Goal: Task Accomplishment & Management: Complete application form

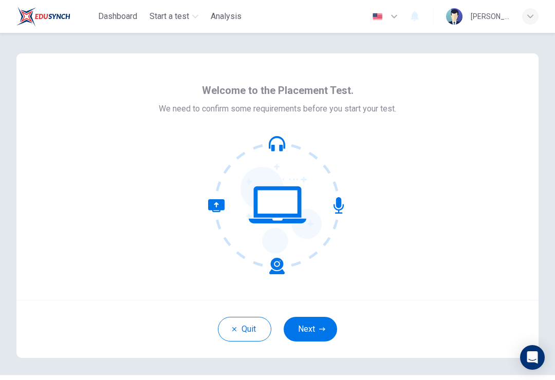
click at [328, 327] on button "Next" at bounding box center [310, 329] width 53 height 25
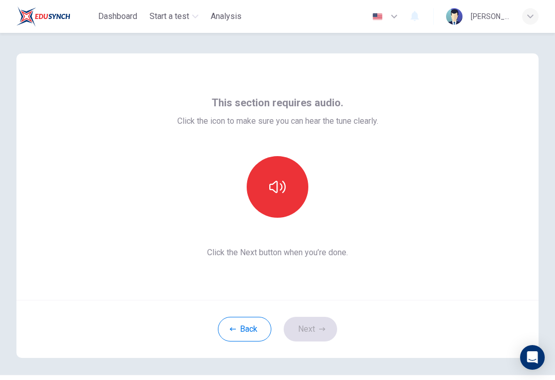
click at [292, 197] on button "button" at bounding box center [278, 187] width 62 height 62
click at [289, 192] on button "button" at bounding box center [278, 187] width 62 height 62
click at [295, 199] on button "button" at bounding box center [278, 187] width 62 height 62
click at [293, 194] on button "button" at bounding box center [278, 187] width 62 height 62
click at [298, 192] on button "button" at bounding box center [278, 187] width 62 height 62
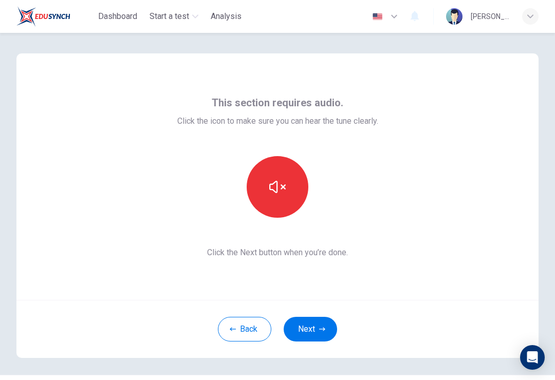
click at [273, 192] on icon "button" at bounding box center [277, 187] width 16 height 16
click at [299, 180] on button "button" at bounding box center [278, 187] width 62 height 62
click at [286, 194] on button "button" at bounding box center [278, 187] width 62 height 62
click at [283, 190] on icon "button" at bounding box center [277, 187] width 16 height 16
click at [313, 328] on button "Next" at bounding box center [310, 329] width 53 height 25
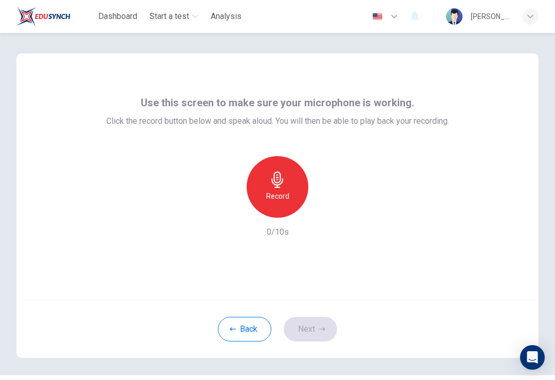
click at [296, 184] on div "Record" at bounding box center [278, 187] width 62 height 62
click at [317, 335] on button "Next" at bounding box center [310, 329] width 53 height 25
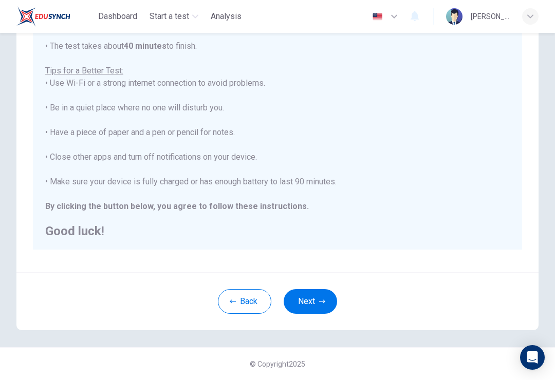
scroll to position [159, 0]
click at [320, 311] on button "Next" at bounding box center [310, 301] width 53 height 25
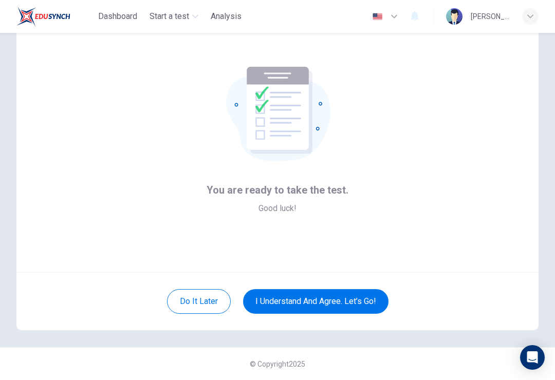
scroll to position [28, 0]
click at [353, 297] on button "I understand and agree. Let’s go!" at bounding box center [315, 301] width 145 height 25
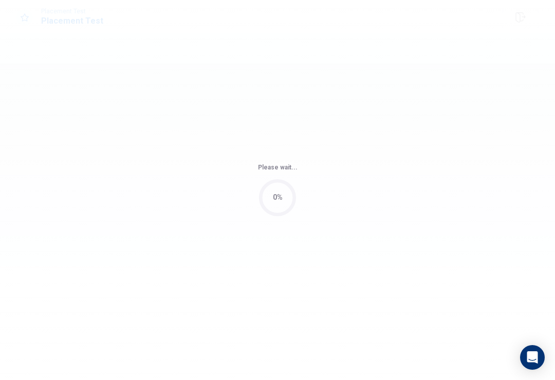
click at [378, 305] on div "Please wait... 0%" at bounding box center [277, 190] width 555 height 380
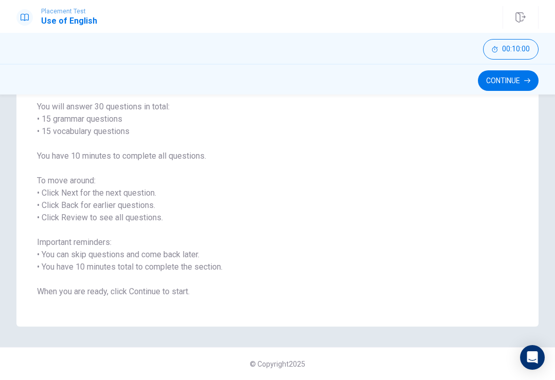
scroll to position [80, 0]
click at [517, 78] on button "Continue" at bounding box center [508, 80] width 61 height 21
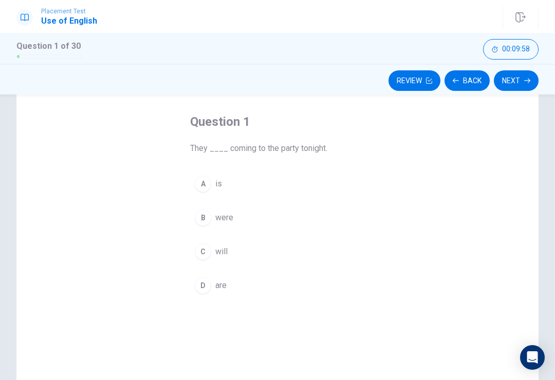
scroll to position [43, 0]
click at [200, 250] on div "C" at bounding box center [203, 253] width 16 height 16
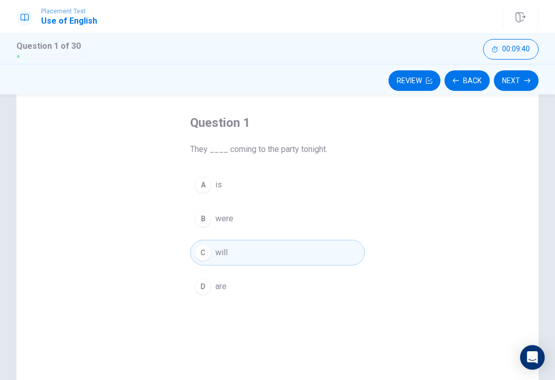
click at [518, 84] on button "Next" at bounding box center [516, 80] width 45 height 21
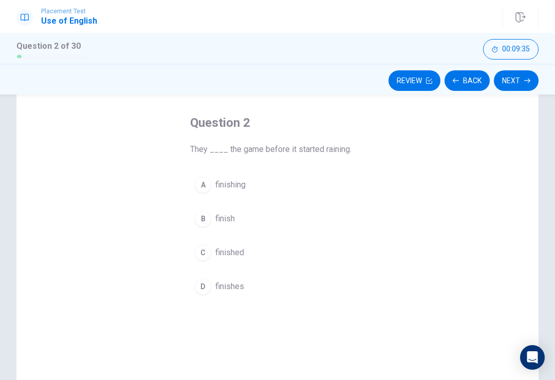
click at [234, 254] on span "finished" at bounding box center [229, 253] width 29 height 12
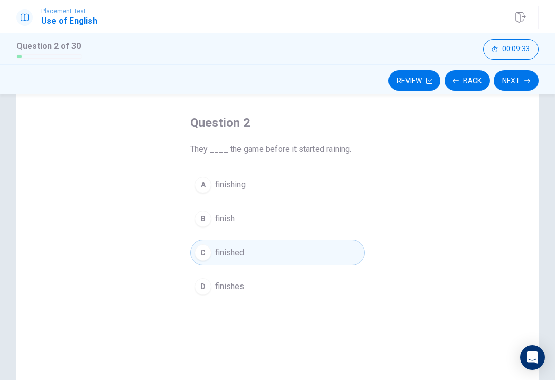
click at [520, 84] on button "Next" at bounding box center [516, 80] width 45 height 21
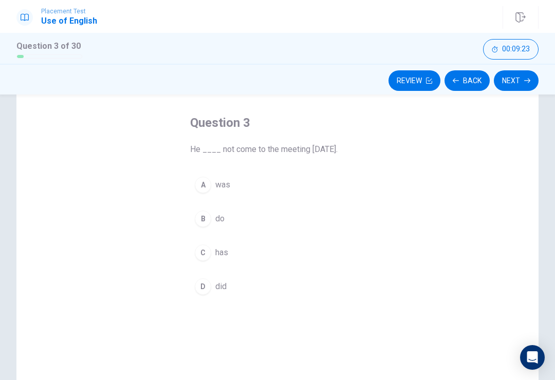
click at [308, 184] on button "A was" at bounding box center [277, 185] width 175 height 26
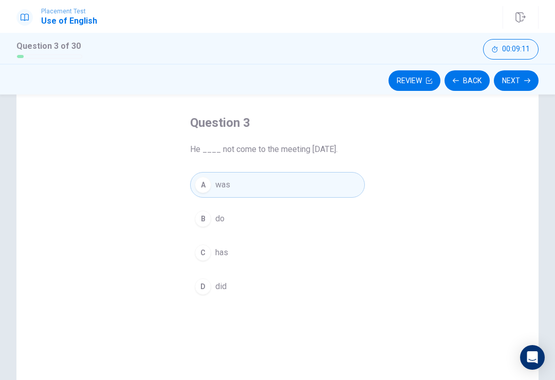
click at [445, 273] on div "Question 3 He ____ not come to the meeting [DATE]. A was B do C has D did" at bounding box center [277, 250] width 522 height 357
click at [438, 301] on div "Question 3 He ____ not come to the meeting [DATE]. A was B do C has D did" at bounding box center [277, 250] width 522 height 357
click at [246, 289] on button "D did" at bounding box center [277, 287] width 175 height 26
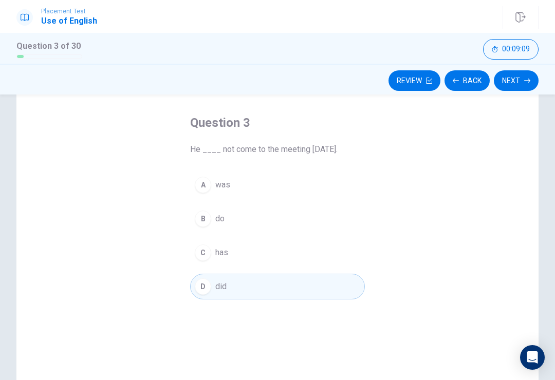
click at [519, 80] on button "Next" at bounding box center [516, 80] width 45 height 21
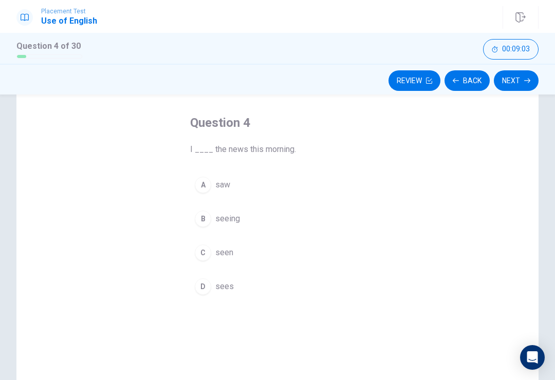
click at [264, 179] on button "A saw" at bounding box center [277, 185] width 175 height 26
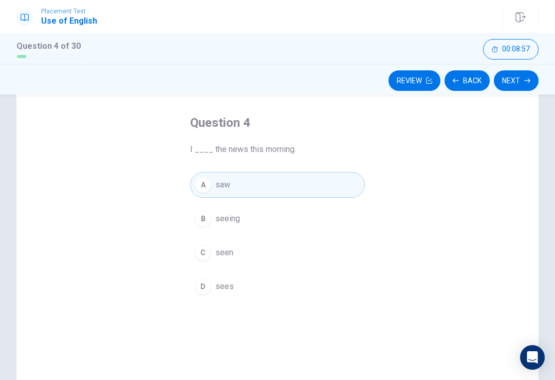
click at [516, 81] on button "Next" at bounding box center [516, 80] width 45 height 21
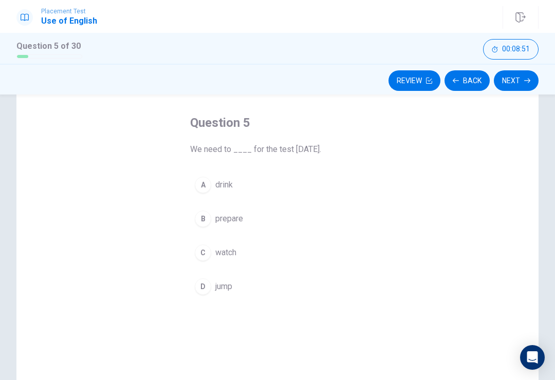
click at [255, 219] on button "B prepare" at bounding box center [277, 219] width 175 height 26
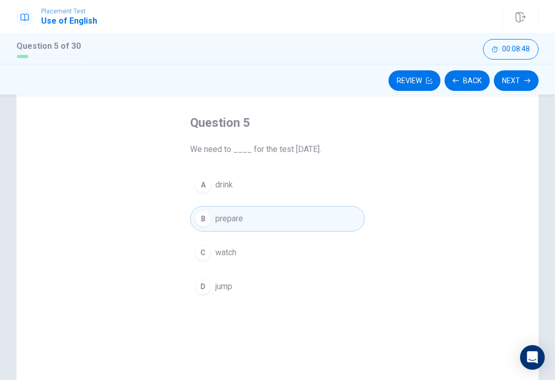
click at [523, 80] on button "Next" at bounding box center [516, 80] width 45 height 21
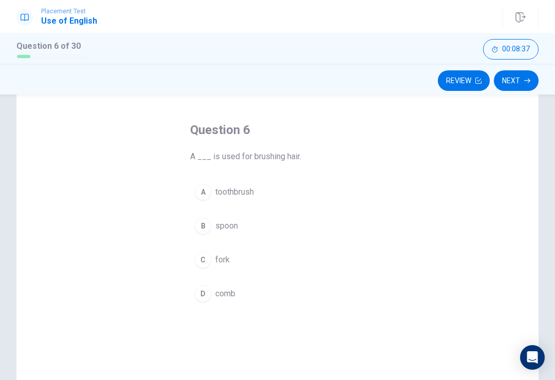
scroll to position [36, 0]
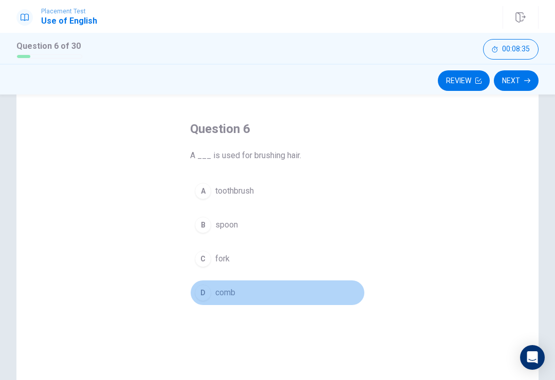
click at [291, 294] on button "D comb" at bounding box center [277, 293] width 175 height 26
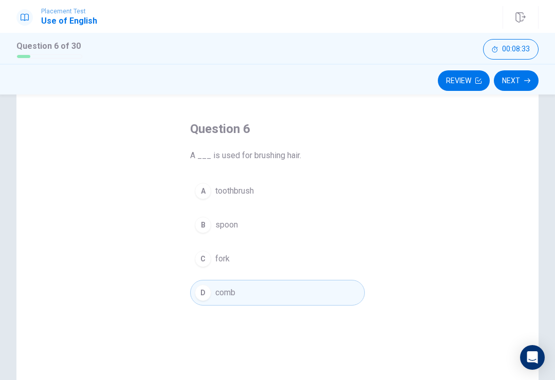
click at [526, 85] on button "Next" at bounding box center [516, 80] width 45 height 21
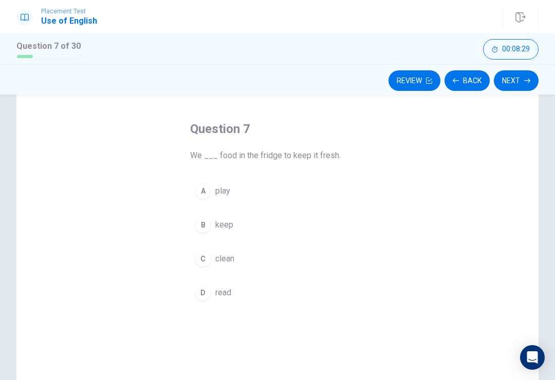
click at [335, 218] on button "B keep" at bounding box center [277, 225] width 175 height 26
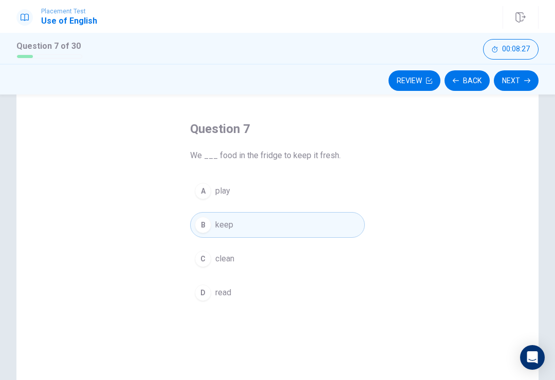
click at [519, 78] on button "Next" at bounding box center [516, 80] width 45 height 21
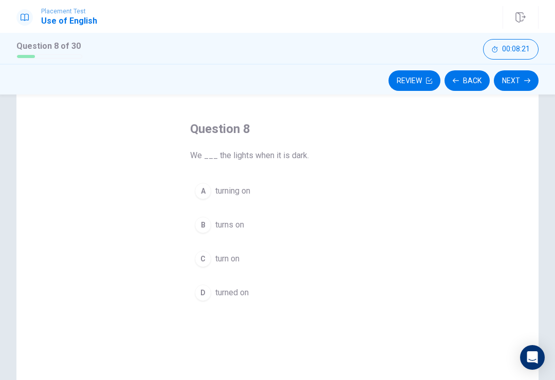
click at [318, 210] on div "A turning on B turns on C turn on D turned on" at bounding box center [277, 241] width 175 height 127
click at [318, 227] on button "B turns on" at bounding box center [277, 225] width 175 height 26
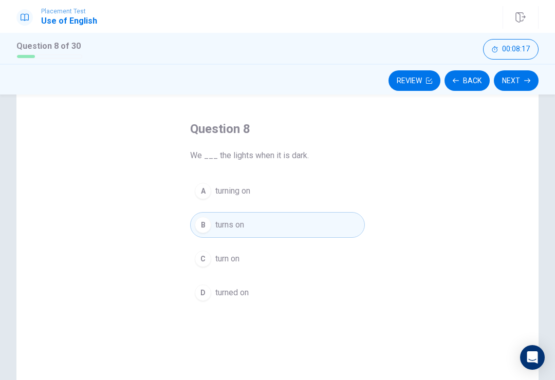
click at [363, 252] on button "C turn on" at bounding box center [277, 259] width 175 height 26
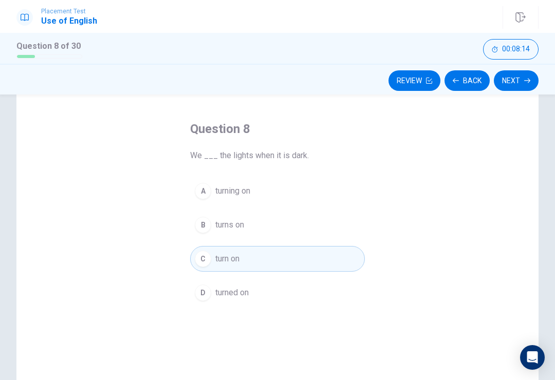
click at [522, 84] on button "Next" at bounding box center [516, 80] width 45 height 21
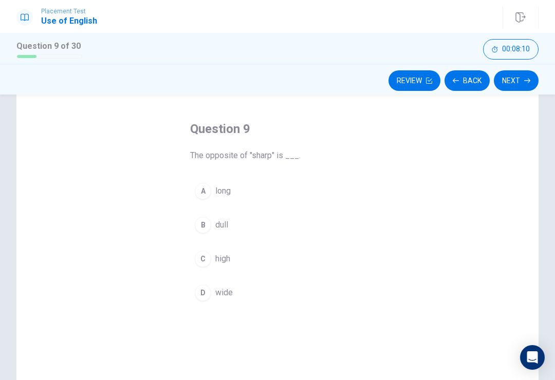
click at [279, 213] on button "B dull" at bounding box center [277, 225] width 175 height 26
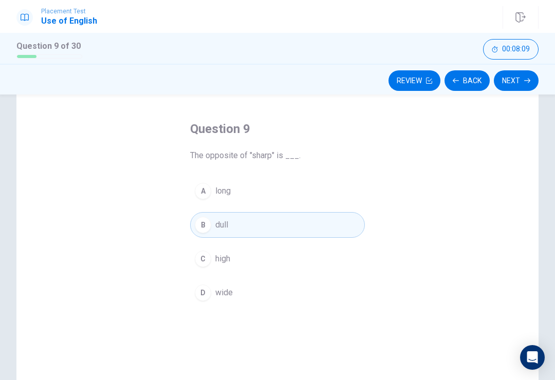
click at [520, 84] on button "Next" at bounding box center [516, 80] width 45 height 21
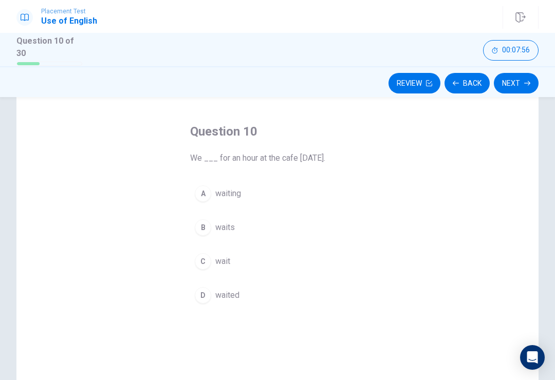
click at [346, 299] on button "D waited" at bounding box center [277, 296] width 175 height 26
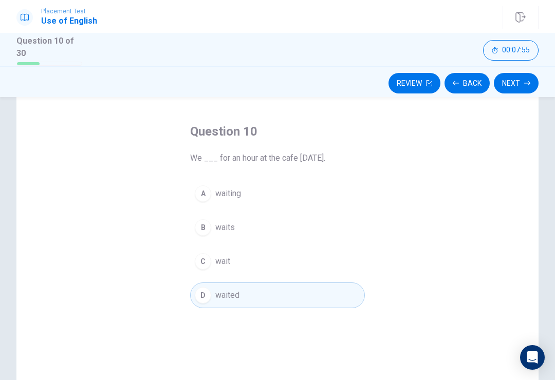
click at [522, 84] on button "Next" at bounding box center [516, 83] width 45 height 21
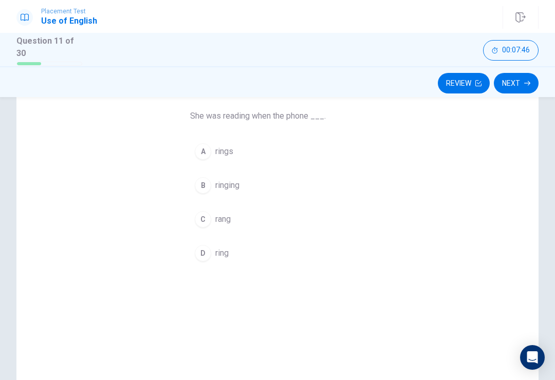
scroll to position [80, 0]
click at [311, 152] on button "A rings" at bounding box center [277, 151] width 175 height 26
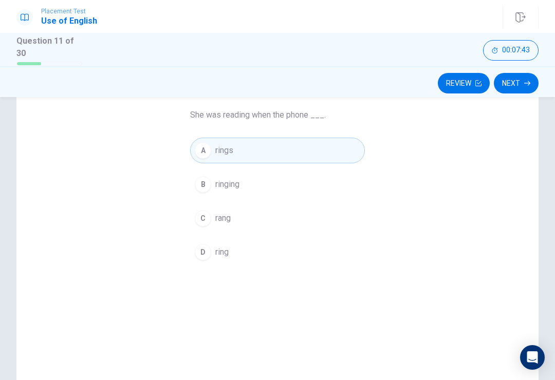
click at [517, 80] on button "Next" at bounding box center [516, 83] width 45 height 21
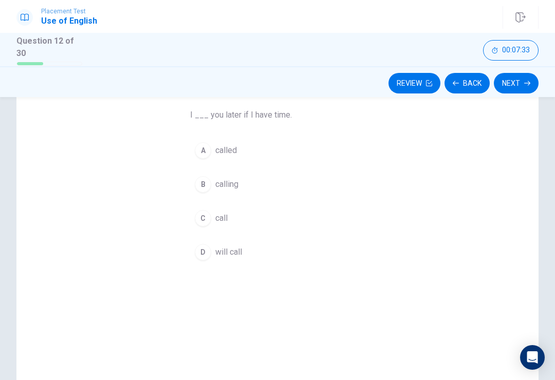
click at [453, 262] on div "Question 12 I ___ you later if I have time. A called B calling C call D will ca…" at bounding box center [277, 216] width 522 height 357
click at [218, 251] on span "will call" at bounding box center [228, 252] width 27 height 12
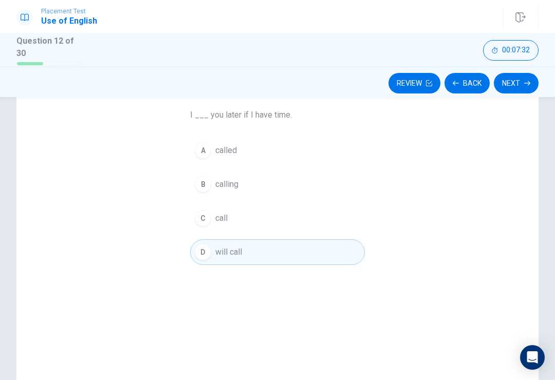
click at [521, 85] on button "Next" at bounding box center [516, 83] width 45 height 21
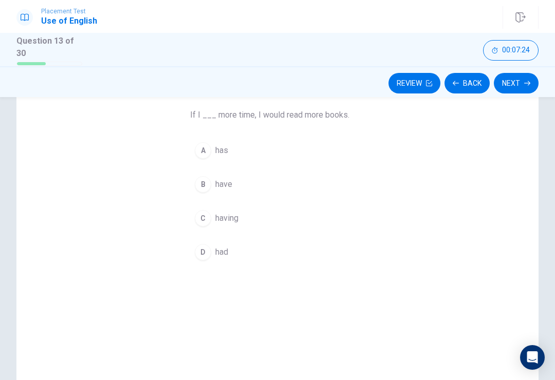
click at [243, 187] on button "B have" at bounding box center [277, 185] width 175 height 26
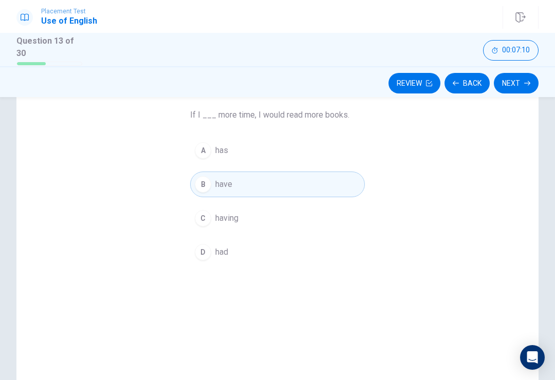
click at [248, 251] on button "D had" at bounding box center [277, 253] width 175 height 26
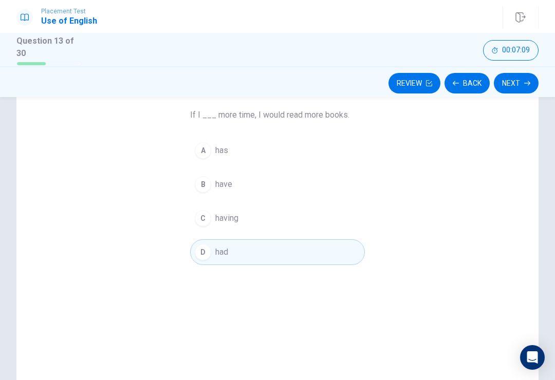
click at [522, 82] on button "Next" at bounding box center [516, 83] width 45 height 21
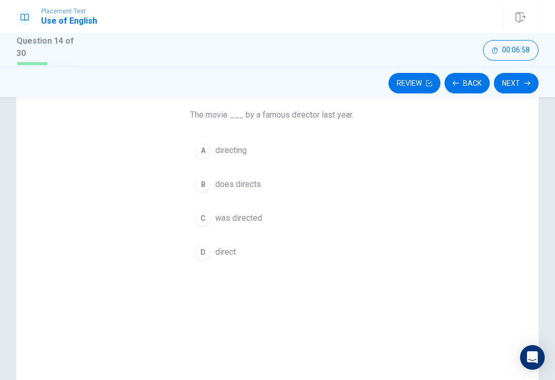
click at [285, 210] on button "C was directed" at bounding box center [277, 219] width 175 height 26
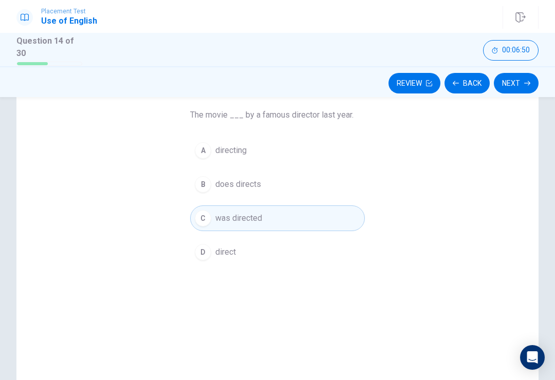
click at [517, 90] on button "Next" at bounding box center [516, 83] width 45 height 21
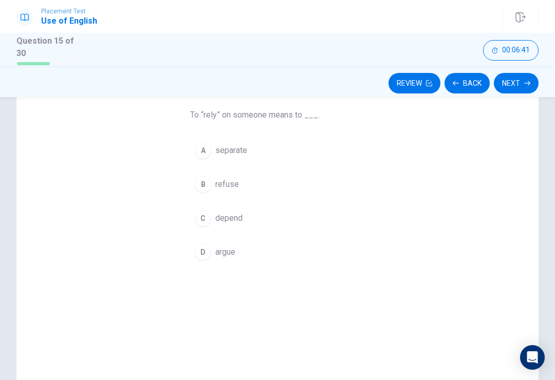
click at [287, 209] on button "C depend" at bounding box center [277, 219] width 175 height 26
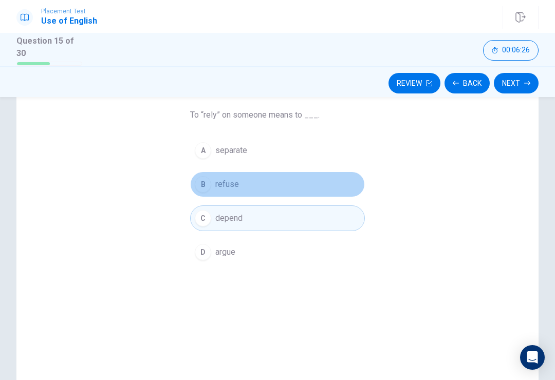
click at [320, 188] on button "B refuse" at bounding box center [277, 185] width 175 height 26
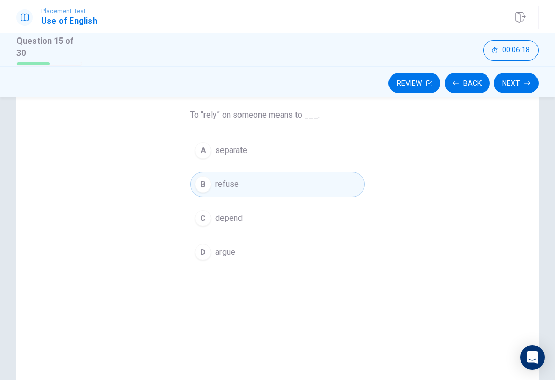
click at [523, 88] on button "Next" at bounding box center [516, 83] width 45 height 21
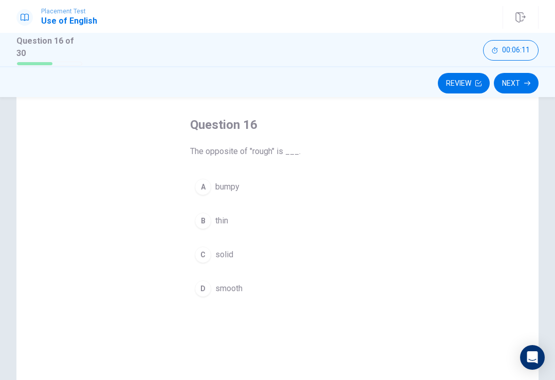
scroll to position [45, 0]
click at [281, 286] on button "D smooth" at bounding box center [277, 287] width 175 height 26
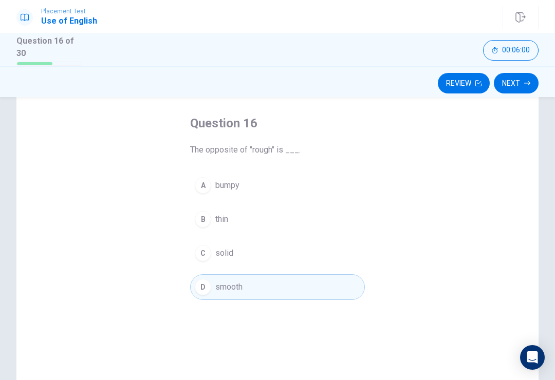
click at [517, 83] on button "Next" at bounding box center [516, 83] width 45 height 21
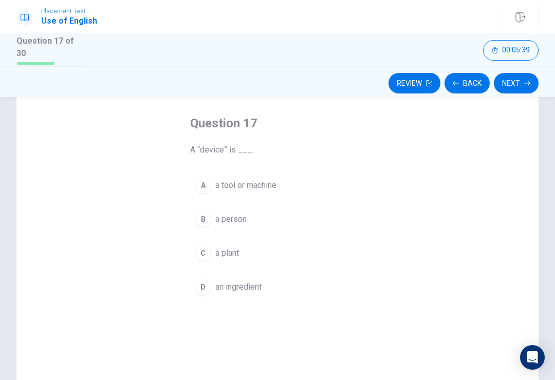
click at [451, 178] on div "Question 17 A “device” is ___. A a tool or machine B a person C a plant D an in…" at bounding box center [277, 251] width 522 height 357
click at [453, 188] on div "Question 17 A “device” is ___. A a tool or machine B a person C a plant D an in…" at bounding box center [277, 251] width 522 height 357
click at [262, 181] on span "a tool or machine" at bounding box center [245, 185] width 61 height 12
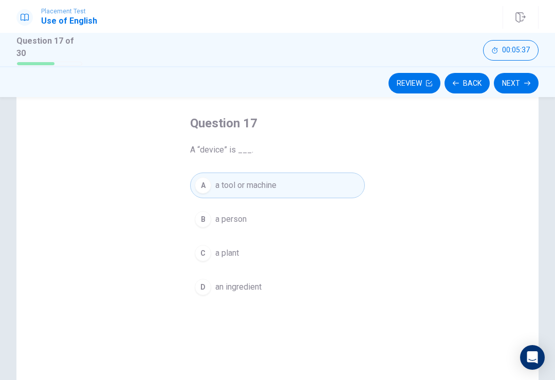
click at [520, 82] on button "Next" at bounding box center [516, 83] width 45 height 21
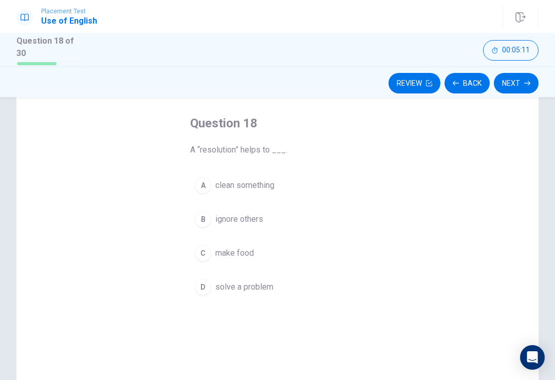
click at [273, 293] on button "D solve a problem" at bounding box center [277, 287] width 175 height 26
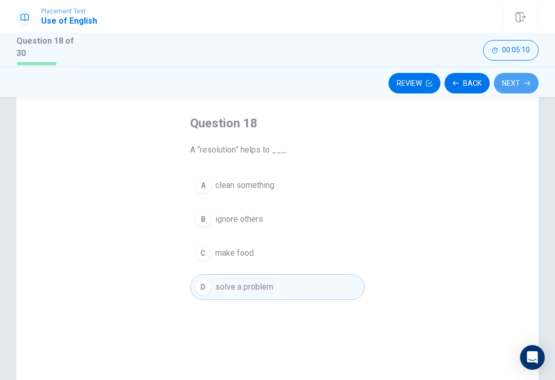
click at [513, 81] on button "Next" at bounding box center [516, 83] width 45 height 21
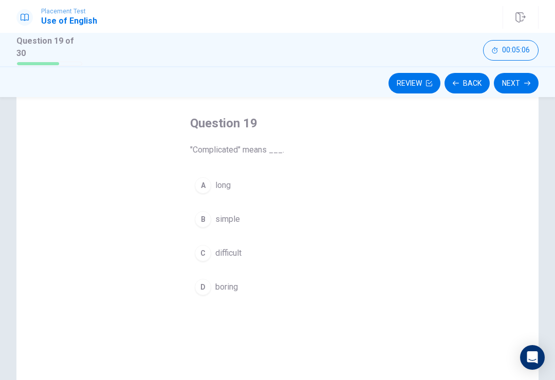
click at [416, 249] on div "Question 19 "Complicated" means ___. A long B simple C difficult D boring" at bounding box center [277, 251] width 522 height 357
click at [222, 250] on span "difficult" at bounding box center [228, 253] width 26 height 12
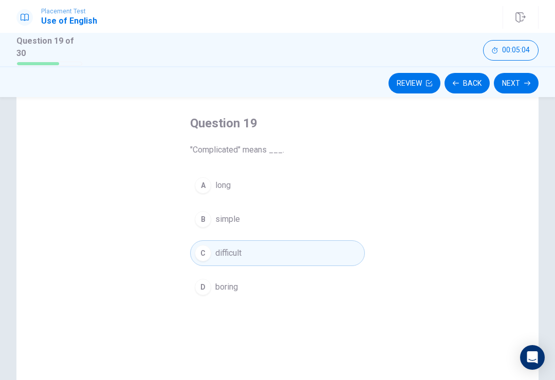
click at [515, 81] on button "Next" at bounding box center [516, 83] width 45 height 21
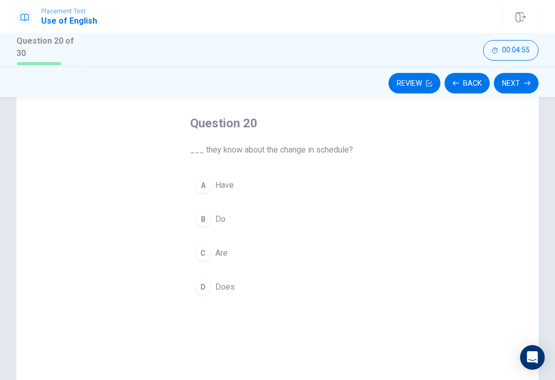
click at [257, 218] on button "B Do" at bounding box center [277, 220] width 175 height 26
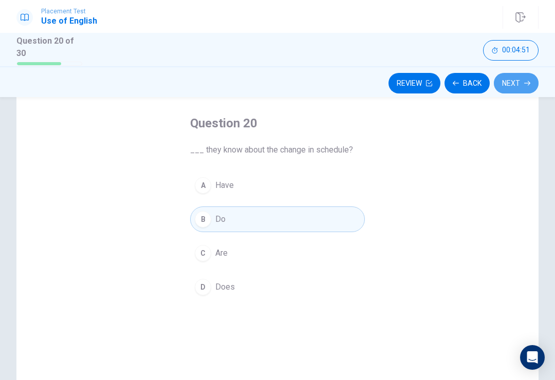
click at [523, 82] on button "Next" at bounding box center [516, 83] width 45 height 21
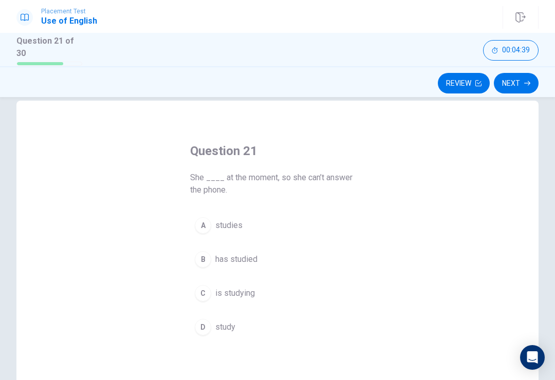
scroll to position [19, 0]
click at [429, 300] on div "Question 21 She ____ at the moment, so she can’t answer the phone. A studies B …" at bounding box center [277, 277] width 522 height 357
click at [441, 273] on div "Question 21 She ____ at the moment, so she can’t answer the phone. A studies B …" at bounding box center [277, 277] width 522 height 357
click at [205, 297] on div "C" at bounding box center [203, 292] width 16 height 16
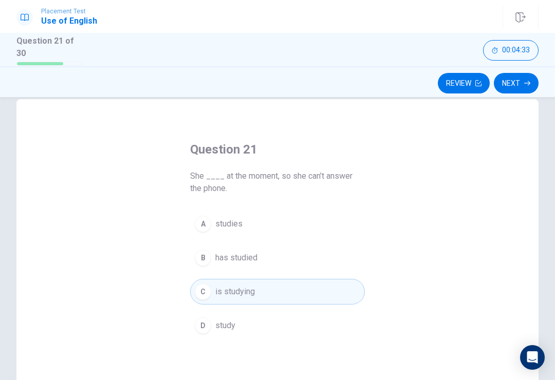
click at [525, 88] on button "Next" at bounding box center [516, 83] width 45 height 21
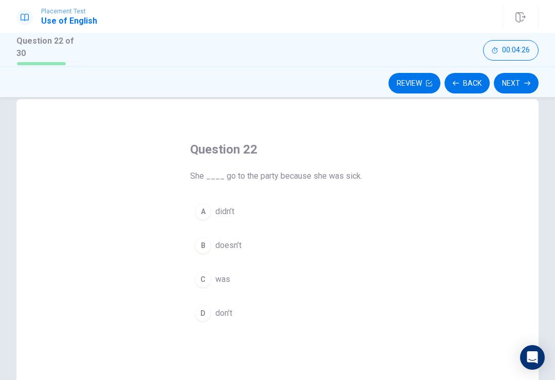
click at [386, 200] on div "Question 22 She ____ go to the party because she was sick. A didn’t B doesn’t C…" at bounding box center [277, 277] width 522 height 357
click at [213, 209] on button "A didn’t" at bounding box center [277, 212] width 175 height 26
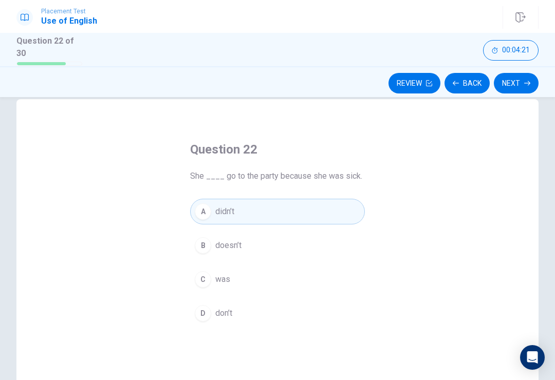
click at [268, 244] on button "B doesn’t" at bounding box center [277, 246] width 175 height 26
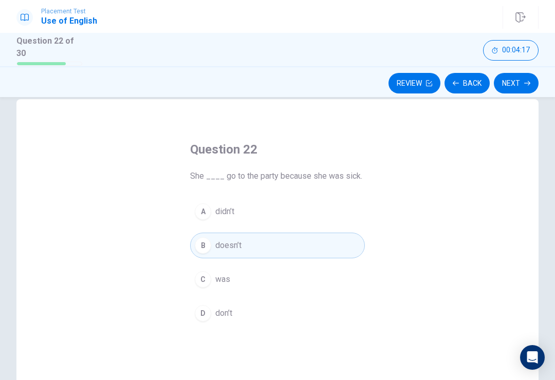
click at [515, 89] on button "Next" at bounding box center [516, 83] width 45 height 21
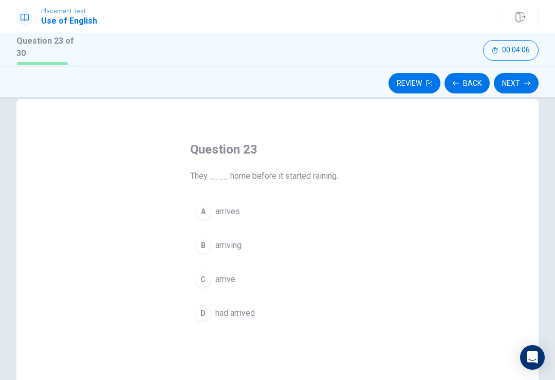
click at [327, 309] on button "D had arrived" at bounding box center [277, 314] width 175 height 26
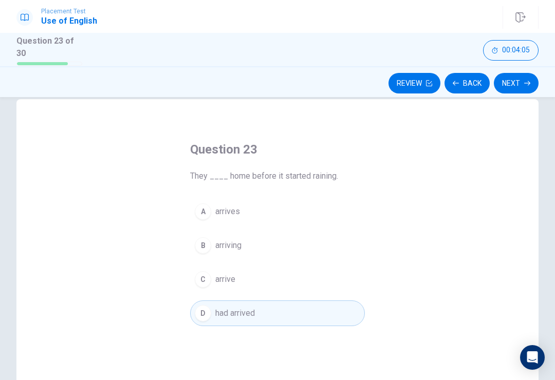
click at [530, 80] on button "Next" at bounding box center [516, 83] width 45 height 21
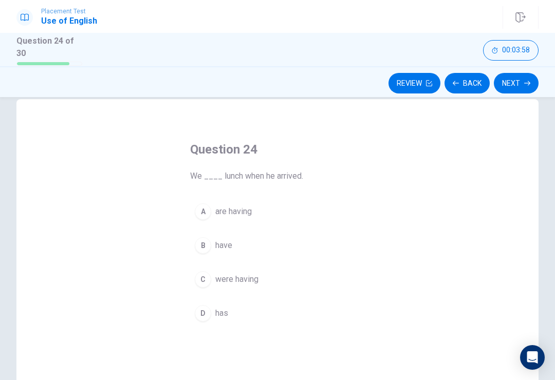
click at [312, 281] on button "C were having" at bounding box center [277, 280] width 175 height 26
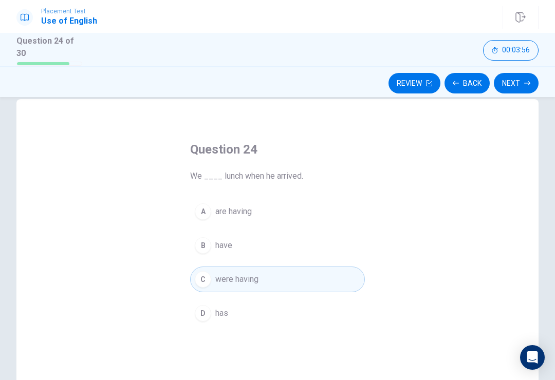
click at [396, 205] on div "Question 24 We ____ lunch when he arrived. A are having B have C were having D …" at bounding box center [277, 277] width 522 height 357
click at [285, 218] on button "A are having" at bounding box center [277, 212] width 175 height 26
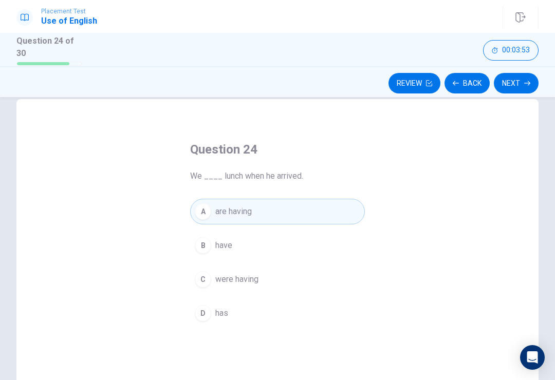
click at [520, 82] on button "Next" at bounding box center [516, 83] width 45 height 21
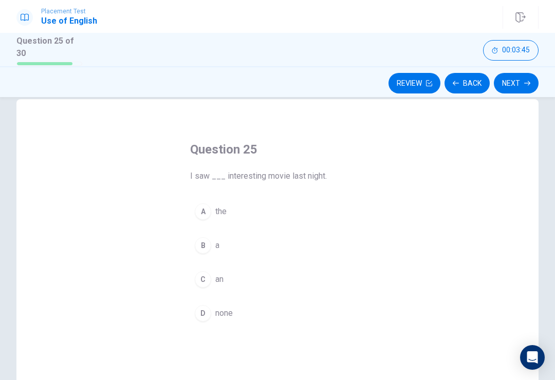
click at [301, 274] on button "C an" at bounding box center [277, 280] width 175 height 26
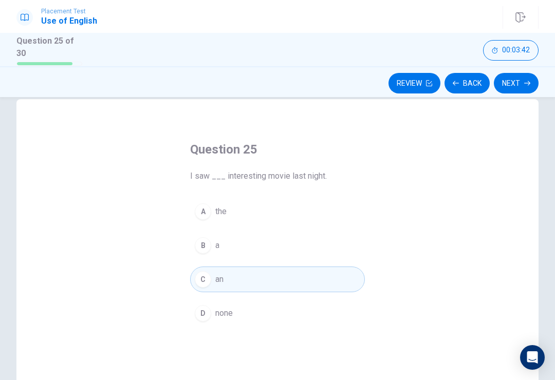
click at [520, 86] on button "Next" at bounding box center [516, 83] width 45 height 21
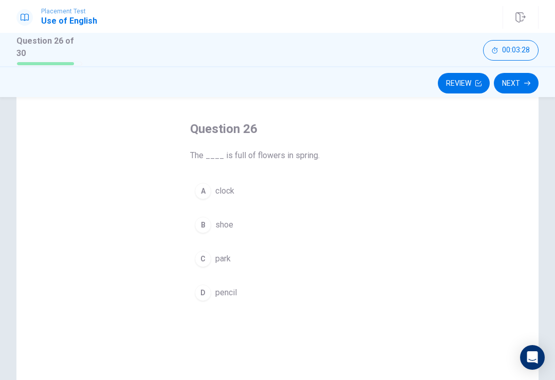
scroll to position [30, 0]
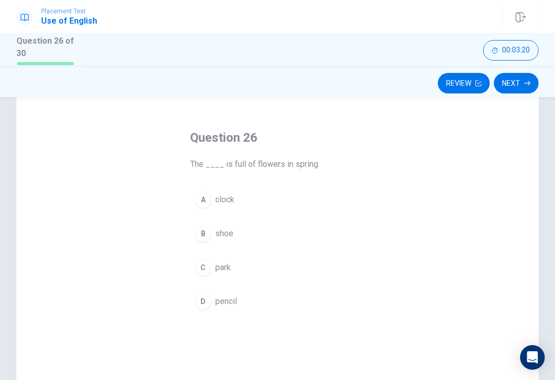
click at [270, 260] on button "C park" at bounding box center [277, 268] width 175 height 26
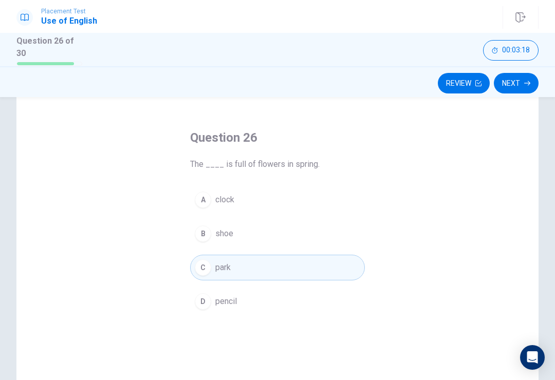
click at [525, 80] on icon "button" at bounding box center [527, 83] width 6 height 6
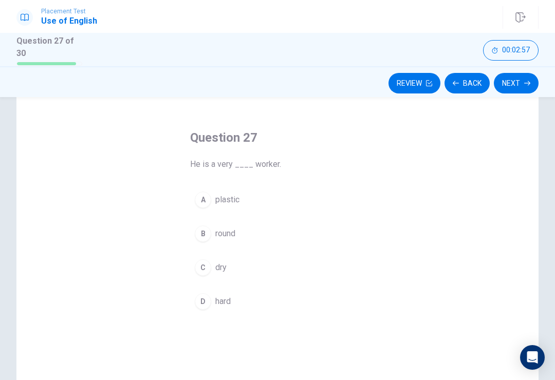
click at [309, 230] on button "B round" at bounding box center [277, 234] width 175 height 26
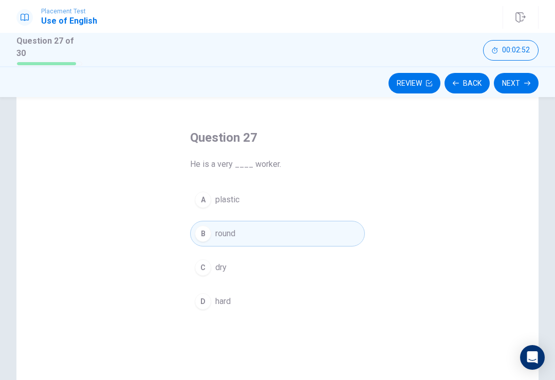
click at [285, 277] on button "C dry" at bounding box center [277, 268] width 175 height 26
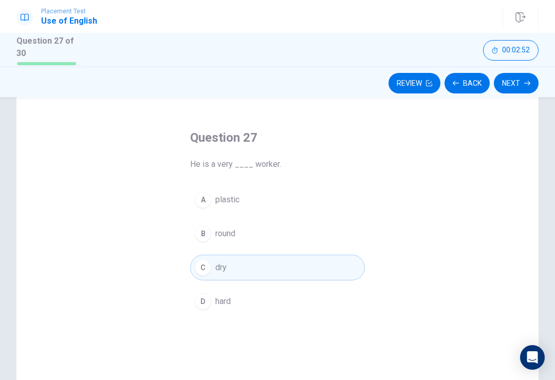
click at [287, 294] on button "D hard" at bounding box center [277, 302] width 175 height 26
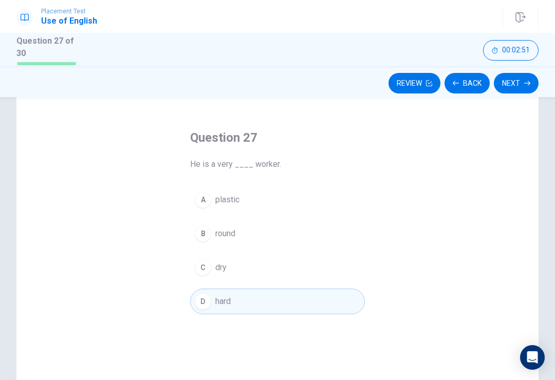
click at [526, 80] on icon "button" at bounding box center [527, 83] width 6 height 6
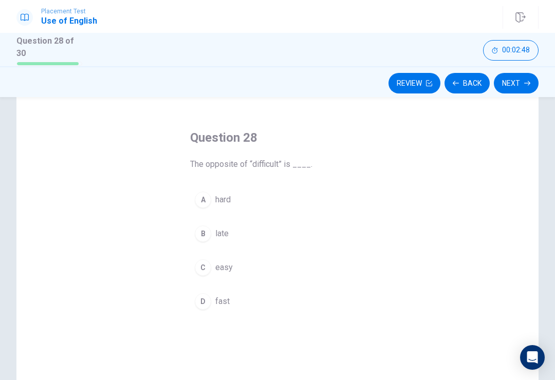
click at [288, 263] on button "C easy" at bounding box center [277, 268] width 175 height 26
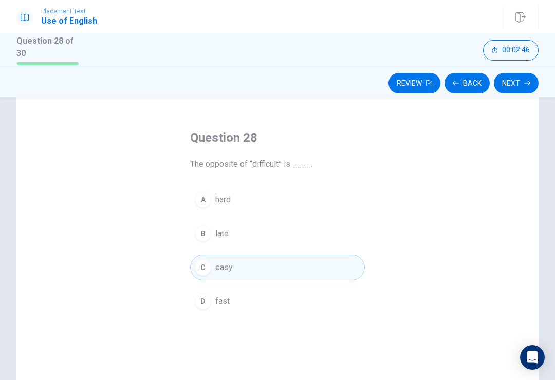
click at [519, 82] on button "Next" at bounding box center [516, 83] width 45 height 21
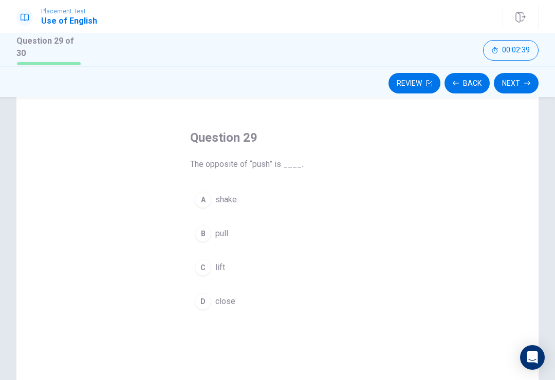
click at [274, 230] on button "B pull" at bounding box center [277, 234] width 175 height 26
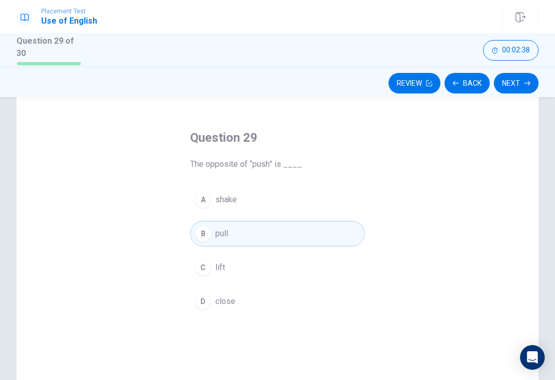
click at [522, 83] on button "Next" at bounding box center [516, 83] width 45 height 21
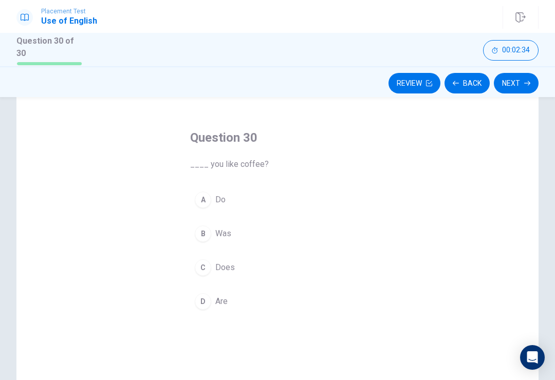
click at [342, 199] on button "A Do" at bounding box center [277, 200] width 175 height 26
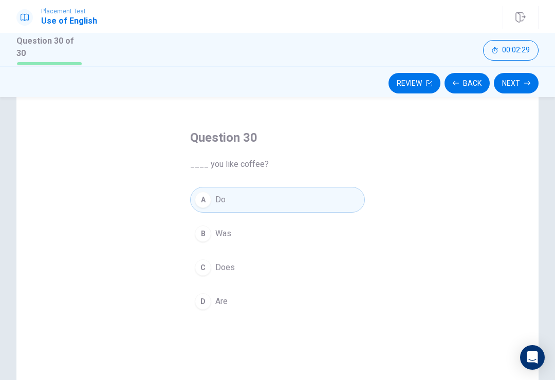
click at [519, 84] on button "Next" at bounding box center [516, 83] width 45 height 21
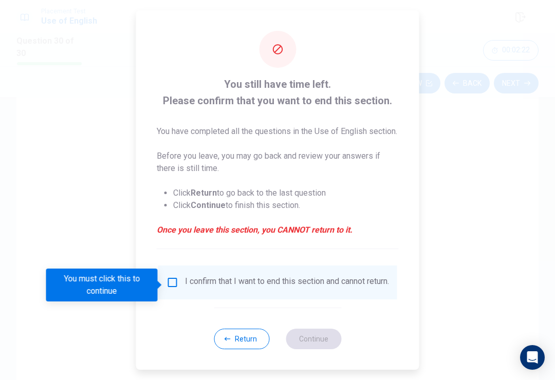
click at [176, 288] on input "You must click this to continue" at bounding box center [173, 283] width 12 height 12
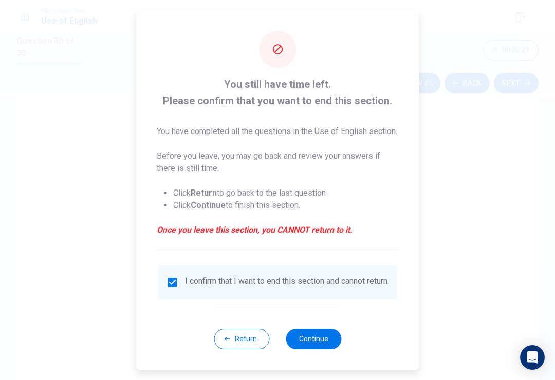
click at [317, 344] on button "Continue" at bounding box center [314, 339] width 56 height 21
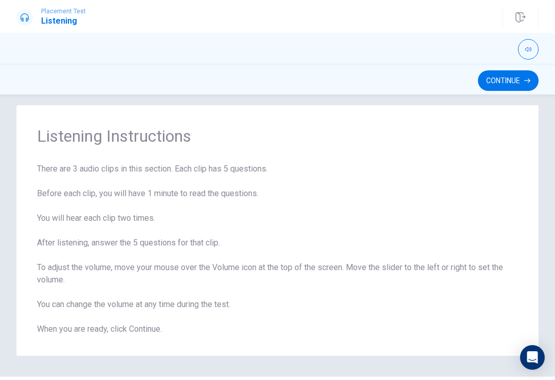
scroll to position [8, 0]
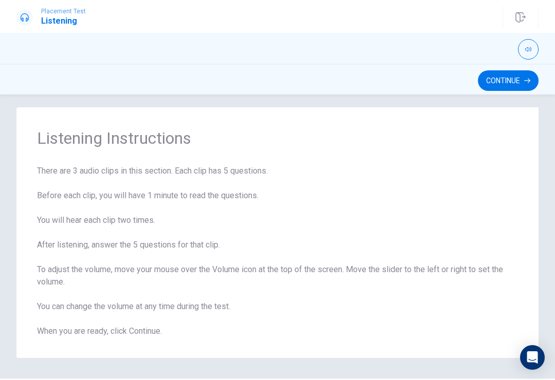
click at [504, 76] on button "Continue" at bounding box center [508, 80] width 61 height 21
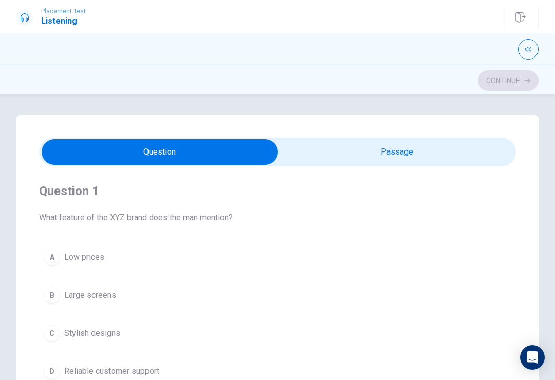
scroll to position [0, 0]
type input "9"
click at [300, 152] on input "checkbox" at bounding box center [160, 152] width 716 height 26
checkbox input "true"
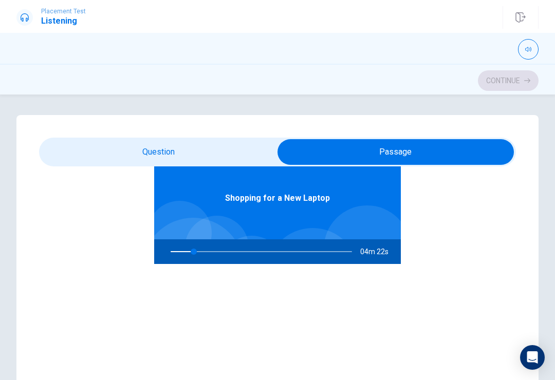
scroll to position [58, 0]
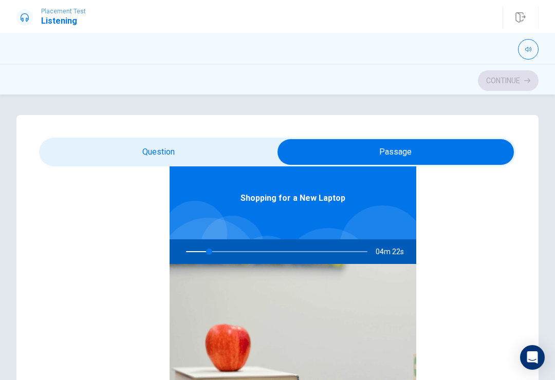
type input "13"
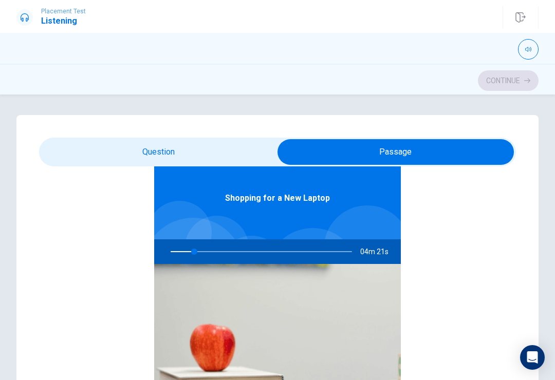
click at [104, 161] on input "checkbox" at bounding box center [396, 152] width 716 height 26
checkbox input "false"
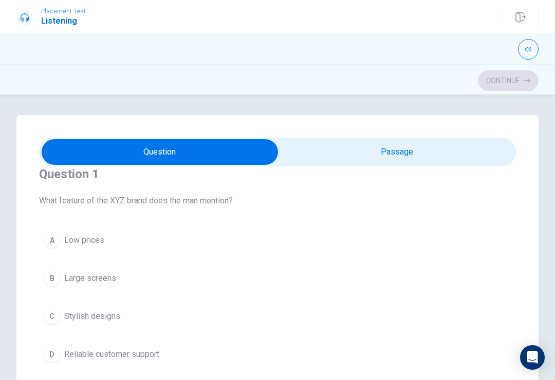
scroll to position [14, 0]
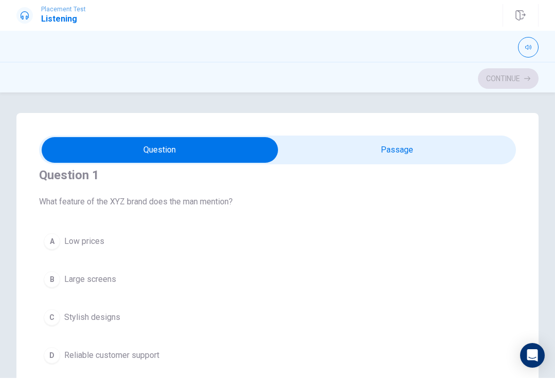
type input "16"
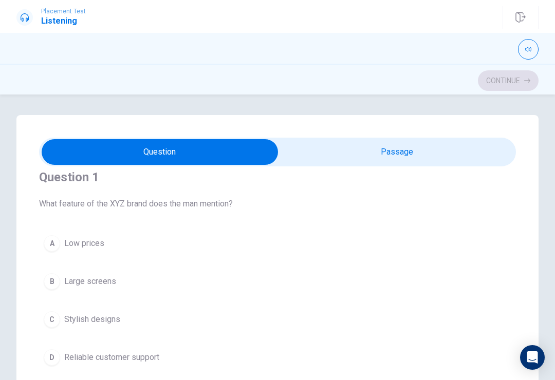
click at [392, 147] on input "checkbox" at bounding box center [160, 152] width 716 height 26
checkbox input "true"
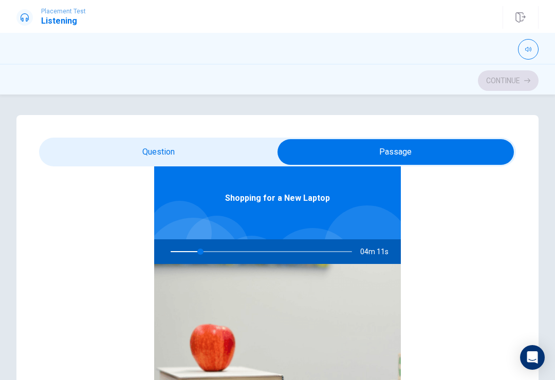
click at [532, 356] on icon "Open Intercom Messenger" at bounding box center [532, 358] width 11 height 12
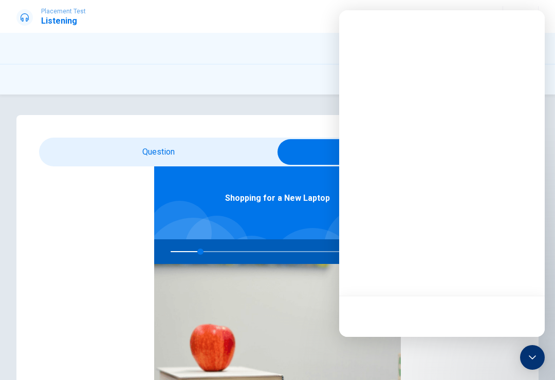
type input "17"
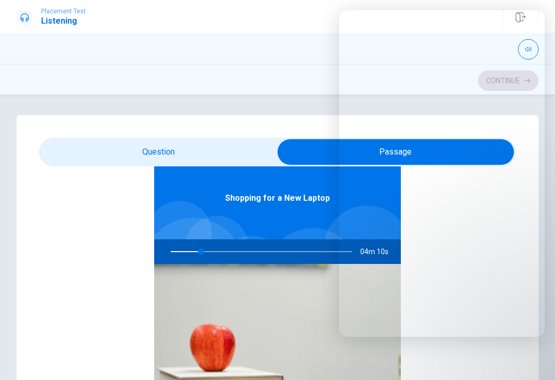
click at [185, 152] on input "checkbox" at bounding box center [396, 152] width 716 height 26
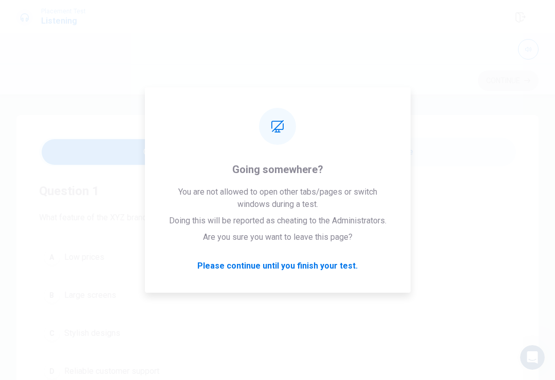
scroll to position [0, 0]
click at [355, 230] on div "Question 1 What feature of the XYZ brand does the man mention? A Low prices B L…" at bounding box center [277, 284] width 477 height 234
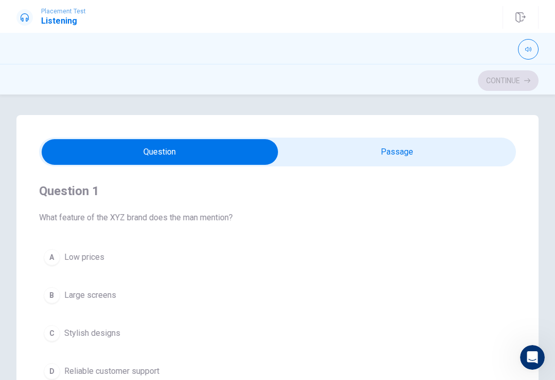
click at [467, 155] on input "checkbox" at bounding box center [160, 152] width 716 height 26
checkbox input "true"
type input "22"
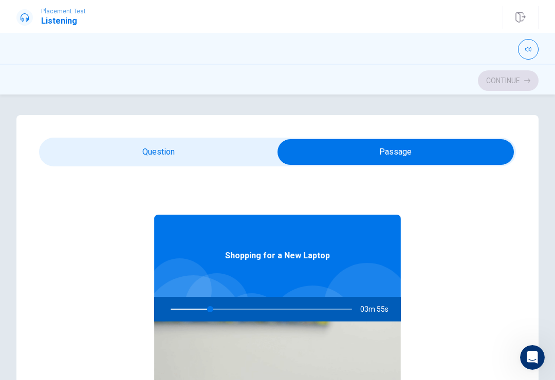
click at [467, 146] on input "checkbox" at bounding box center [396, 152] width 716 height 26
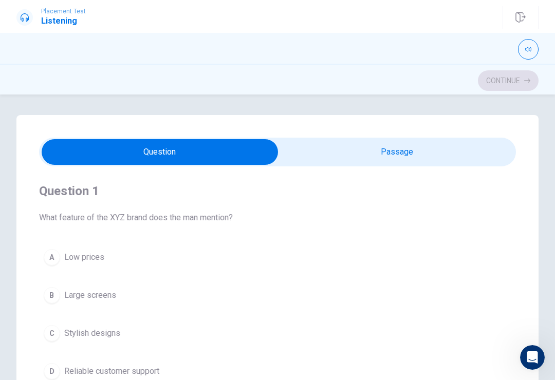
click at [467, 145] on input "checkbox" at bounding box center [160, 152] width 716 height 26
checkbox input "true"
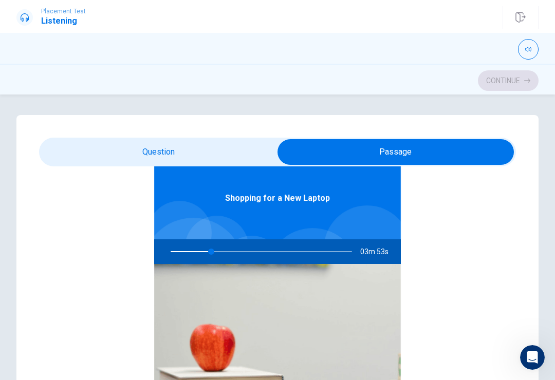
type input "23"
click at [194, 146] on input "checkbox" at bounding box center [396, 152] width 716 height 26
checkbox input "false"
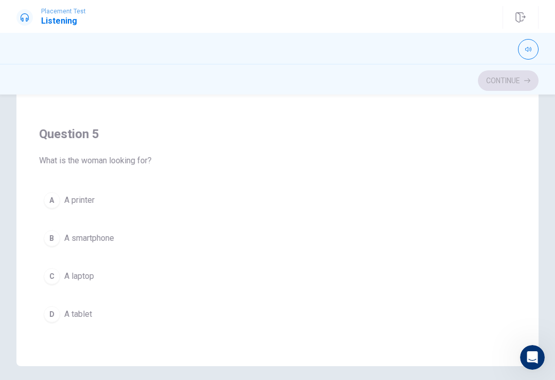
scroll to position [163, 0]
click at [112, 276] on button "C A laptop" at bounding box center [277, 275] width 477 height 26
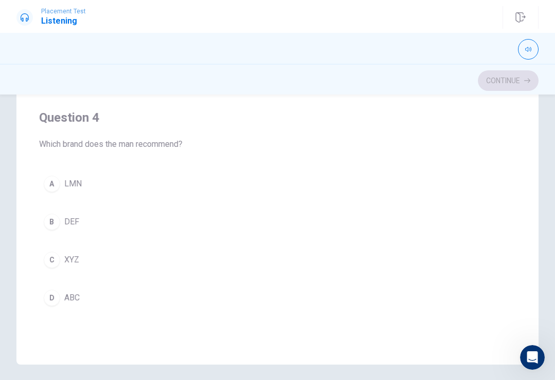
scroll to position [612, 0]
click at [55, 267] on div "C" at bounding box center [52, 261] width 16 height 16
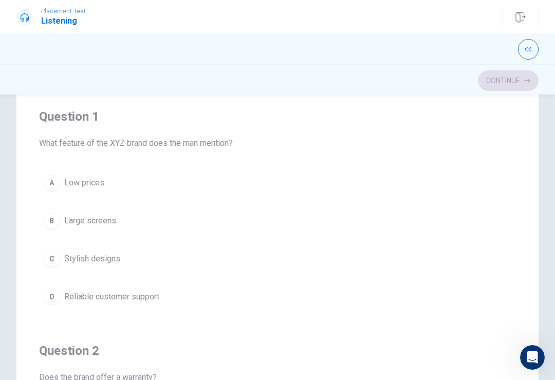
scroll to position [72, 0]
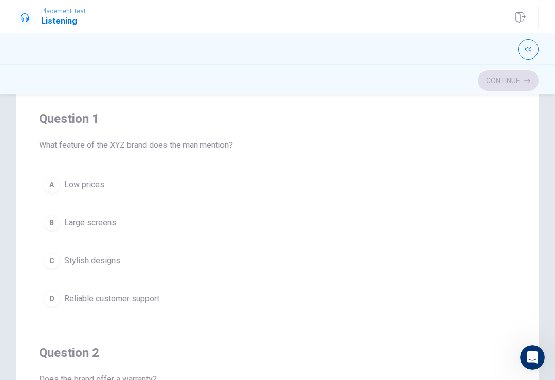
click at [149, 261] on button "C Stylish designs" at bounding box center [277, 261] width 477 height 26
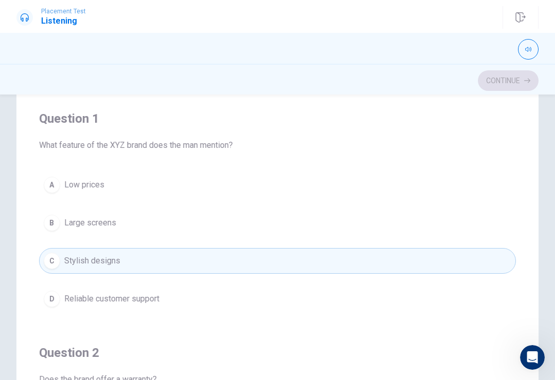
click at [158, 288] on button "D Reliable customer support" at bounding box center [277, 299] width 477 height 26
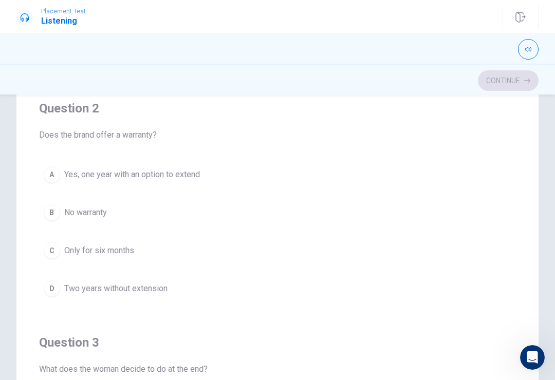
scroll to position [246, 0]
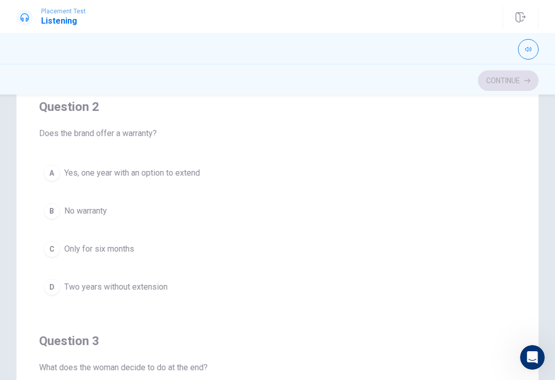
click at [181, 179] on button "A Yes, one year with an option to extend" at bounding box center [277, 173] width 477 height 26
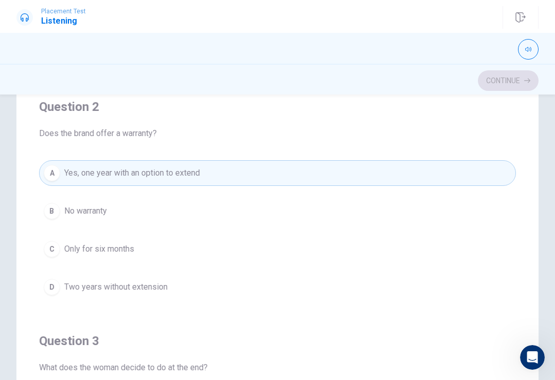
click at [163, 252] on button "C Only for six months" at bounding box center [277, 249] width 477 height 26
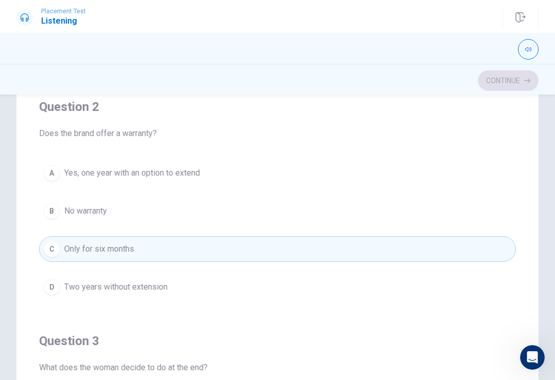
click at [198, 170] on span "Yes, one year with an option to extend" at bounding box center [132, 173] width 136 height 12
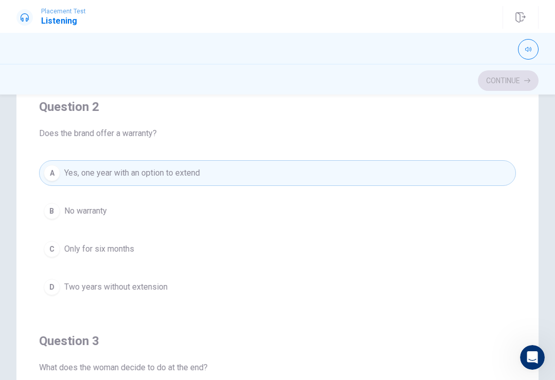
click at [526, 52] on button "button" at bounding box center [528, 49] width 21 height 21
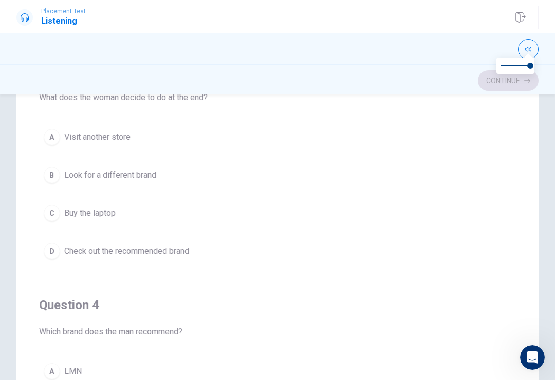
scroll to position [521, 0]
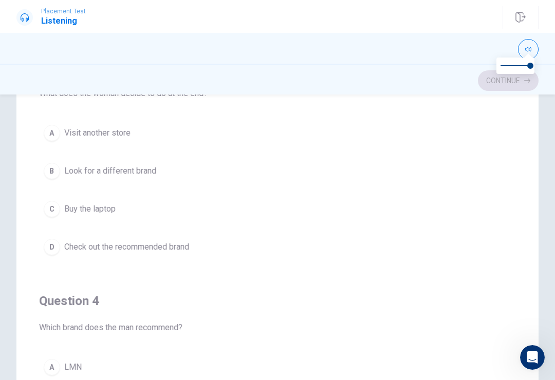
click at [224, 130] on button "A Visit another store" at bounding box center [277, 133] width 477 height 26
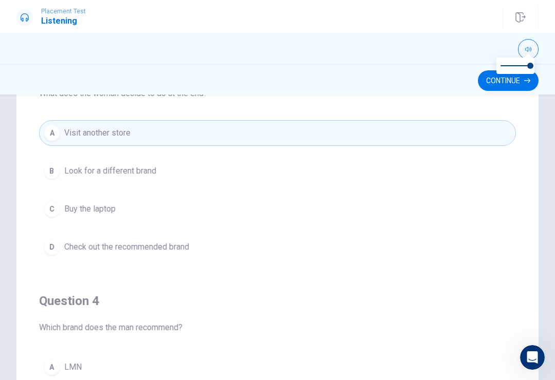
click at [182, 247] on span "Check out the recommended brand" at bounding box center [126, 247] width 125 height 12
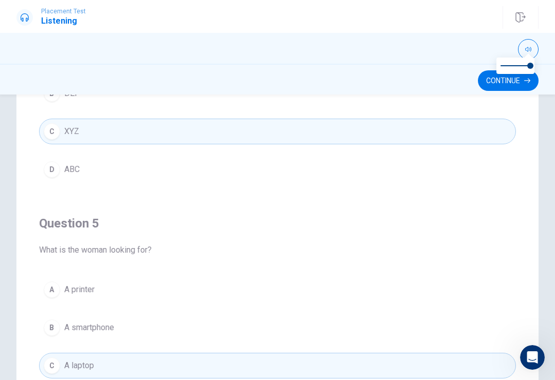
scroll to position [833, 0]
click at [502, 81] on button "Continue" at bounding box center [508, 80] width 61 height 21
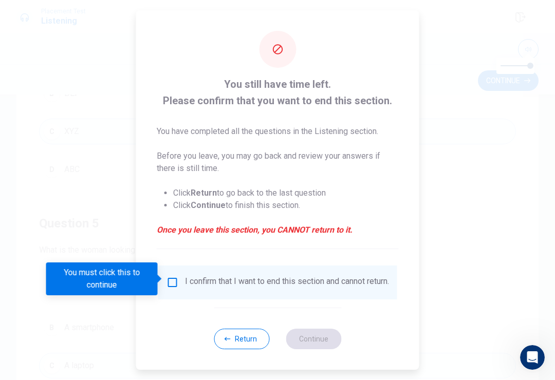
click at [171, 277] on input "You must click this to continue" at bounding box center [173, 283] width 12 height 12
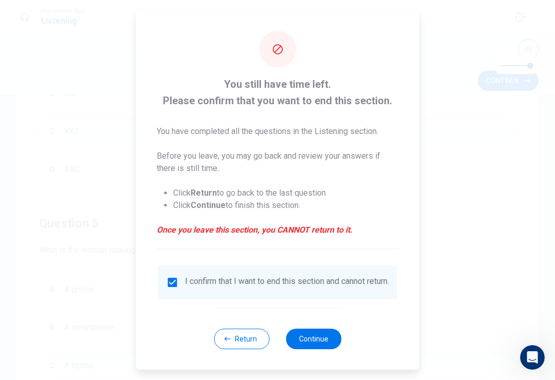
click at [306, 346] on button "Continue" at bounding box center [314, 339] width 56 height 21
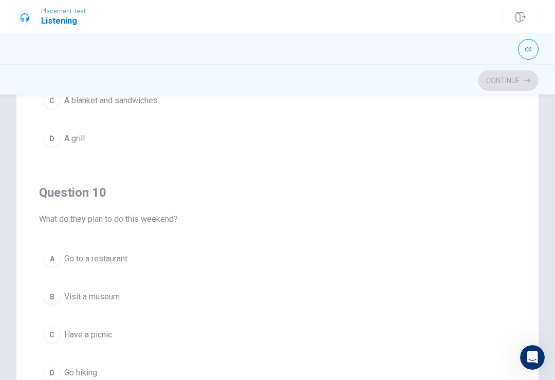
scroll to position [116, 0]
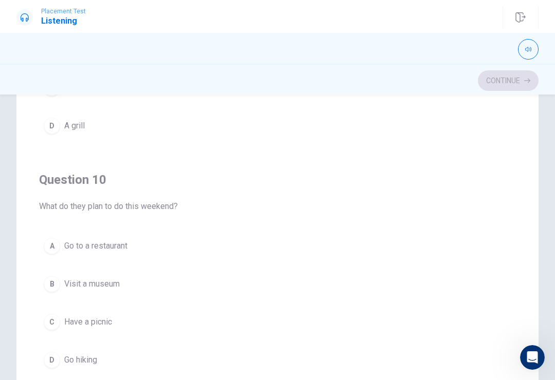
click at [66, 319] on span "Have a picnic" at bounding box center [88, 322] width 48 height 12
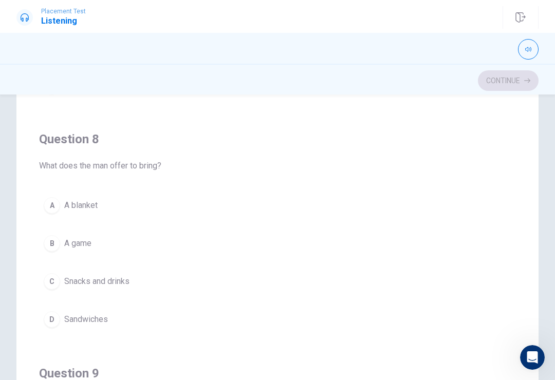
scroll to position [458, 0]
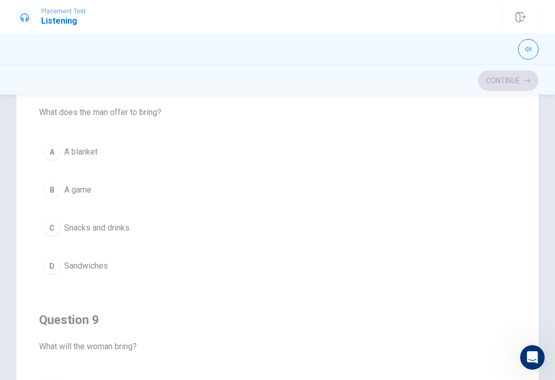
click at [180, 226] on button "C Snacks and drinks" at bounding box center [277, 228] width 477 height 26
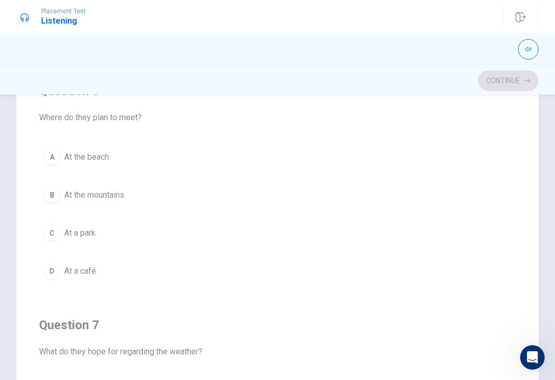
scroll to position [100, 0]
click at [442, 284] on button "D At a café" at bounding box center [277, 272] width 477 height 26
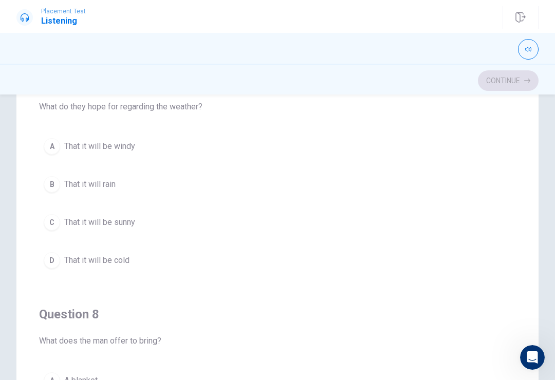
scroll to position [246, 0]
click at [287, 224] on button "C That it will be sunny" at bounding box center [277, 222] width 477 height 26
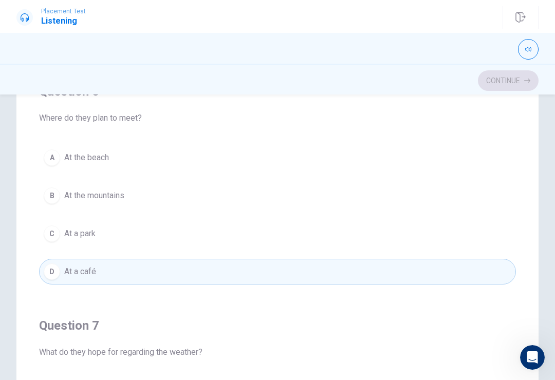
scroll to position [0, 0]
click at [273, 235] on button "C At a park" at bounding box center [277, 234] width 477 height 26
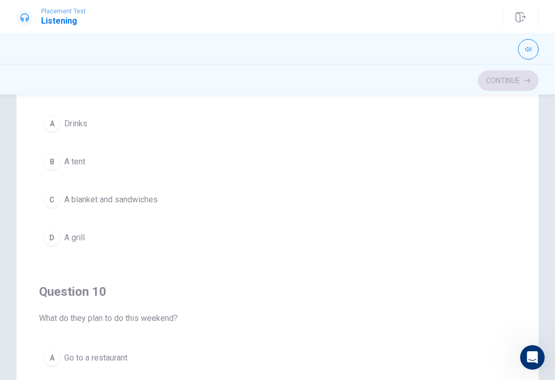
click at [297, 204] on button "C A blanket and sandwiches" at bounding box center [277, 200] width 477 height 26
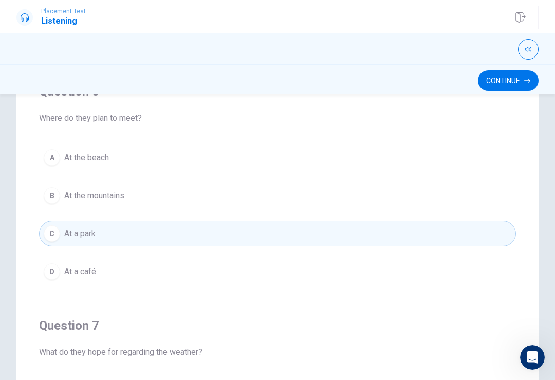
click at [523, 88] on button "Continue" at bounding box center [508, 80] width 61 height 21
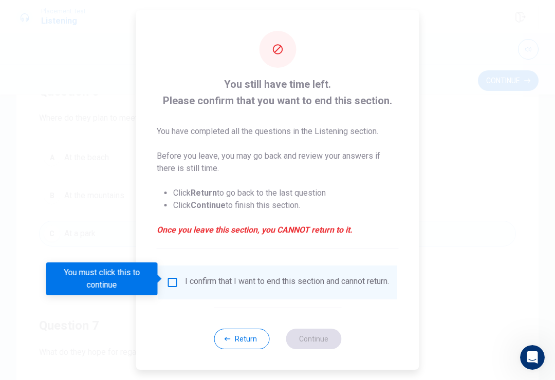
click at [176, 281] on input "You must click this to continue" at bounding box center [173, 283] width 12 height 12
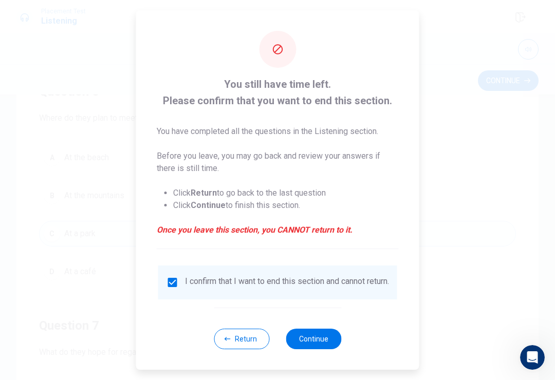
click at [320, 349] on button "Continue" at bounding box center [314, 339] width 56 height 21
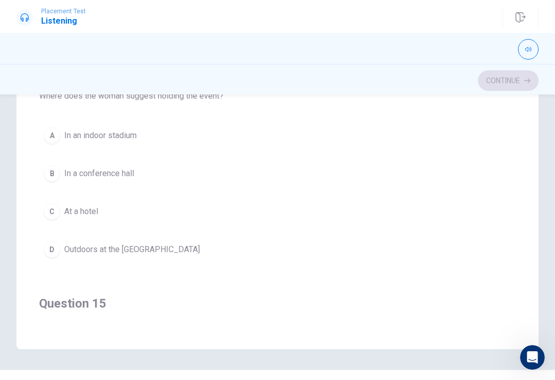
scroll to position [648, 0]
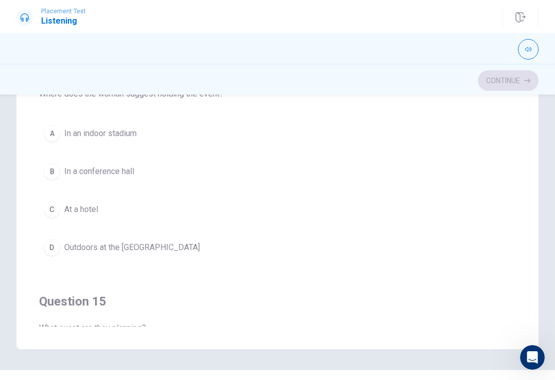
click at [205, 260] on button "D Outdoors at the [GEOGRAPHIC_DATA]" at bounding box center [277, 248] width 477 height 26
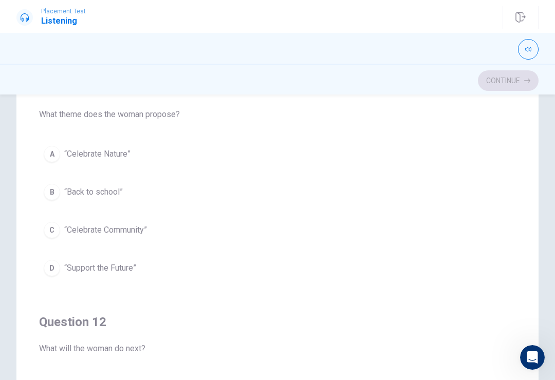
scroll to position [104, 0]
click at [241, 222] on button "C “Celebrate Community”" at bounding box center [277, 230] width 477 height 26
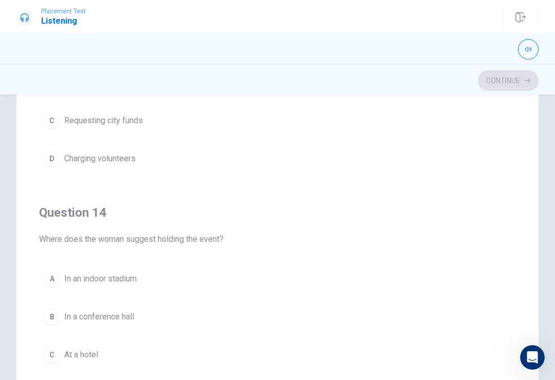
scroll to position [578, 0]
click at [306, 159] on button "D Charging volunteers" at bounding box center [277, 158] width 477 height 26
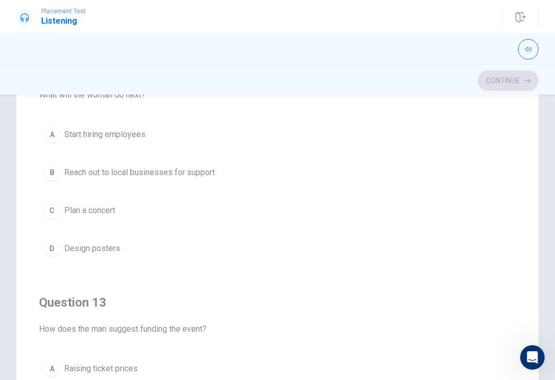
scroll to position [182, 0]
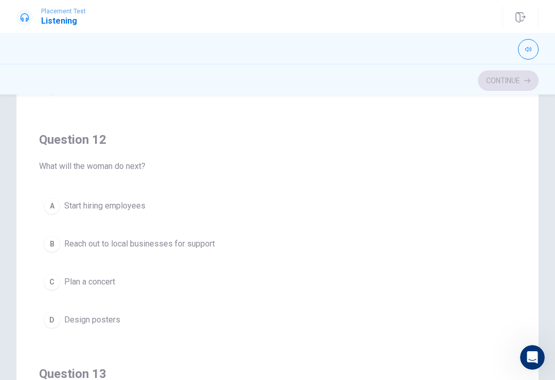
click at [476, 182] on div "Question 12 What will the woman do next? A Start hiring employees B Reach out t…" at bounding box center [277, 232] width 477 height 234
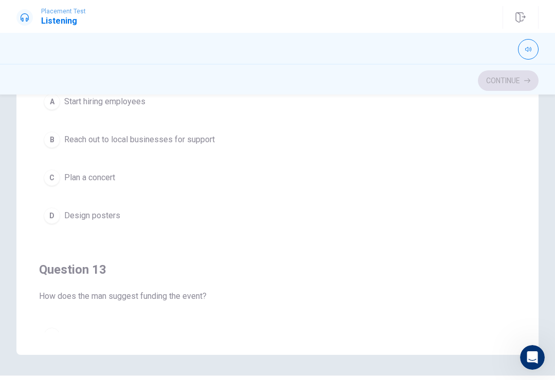
scroll to position [216, 0]
click at [404, 212] on button "D Design posters" at bounding box center [277, 217] width 477 height 26
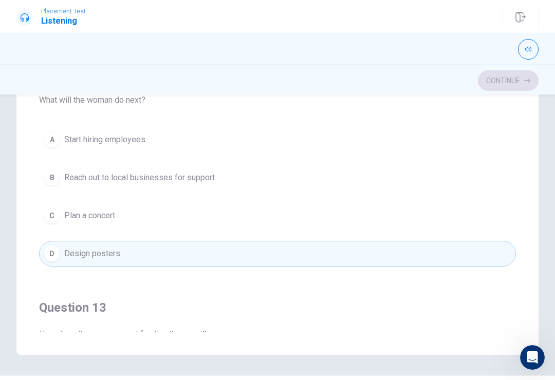
scroll to position [179, 0]
click at [416, 178] on button "B Reach out to local businesses for support" at bounding box center [277, 177] width 477 height 26
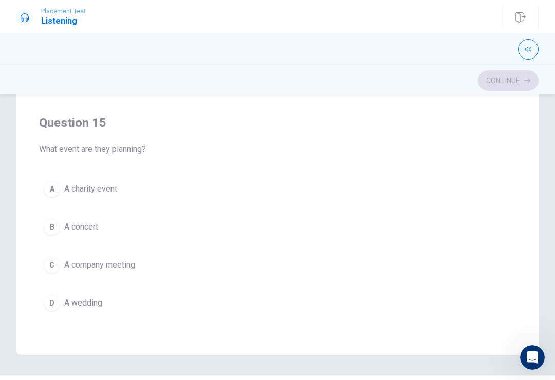
scroll to position [833, 0]
click at [461, 162] on div "Question 15 What event are they planning? A A charity event B A concert C A com…" at bounding box center [277, 215] width 477 height 234
click at [460, 162] on div "Question 15 What event are they planning? A A charity event B A concert C A com…" at bounding box center [277, 215] width 477 height 234
click at [459, 162] on div "Question 15 What event are they planning? A A charity event B A concert C A com…" at bounding box center [277, 215] width 477 height 234
click at [437, 176] on button "A A charity event" at bounding box center [277, 189] width 477 height 26
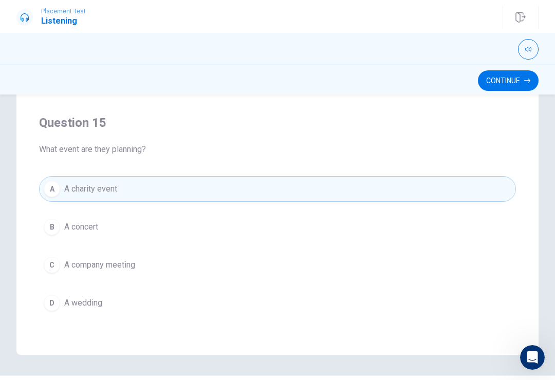
click at [437, 176] on div "Question 15 What event are they planning? A A charity event B A concert C A com…" at bounding box center [277, 215] width 477 height 234
click at [415, 260] on button "C A company meeting" at bounding box center [277, 265] width 477 height 26
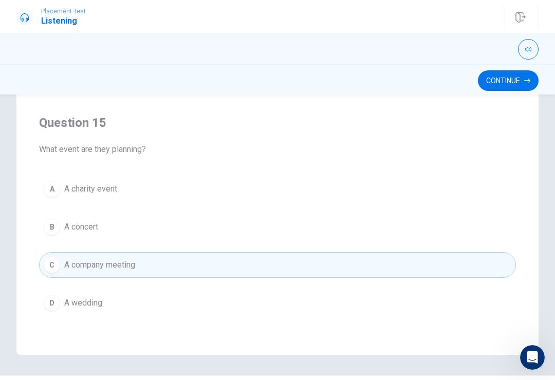
click at [433, 185] on button "A A charity event" at bounding box center [277, 189] width 477 height 26
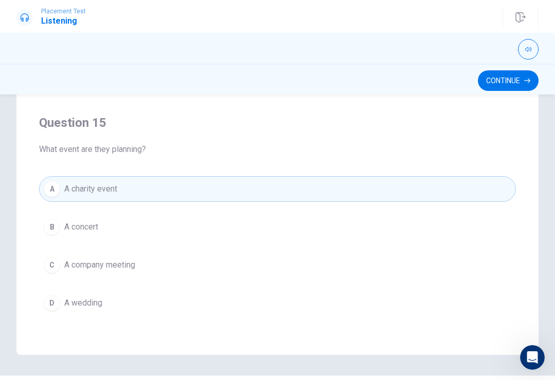
click at [417, 236] on button "B A concert" at bounding box center [277, 227] width 477 height 26
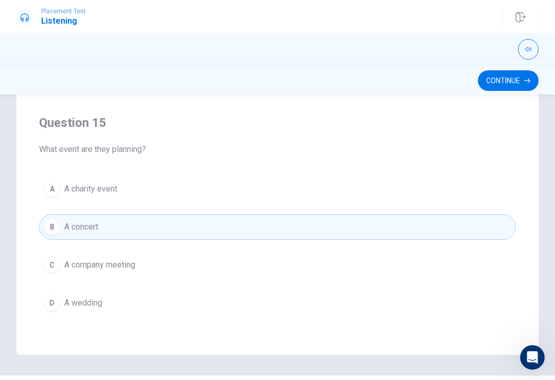
click at [417, 237] on button "B A concert" at bounding box center [277, 227] width 477 height 26
click at [417, 236] on button "B A concert" at bounding box center [277, 227] width 477 height 26
click at [418, 256] on button "C A company meeting" at bounding box center [277, 265] width 477 height 26
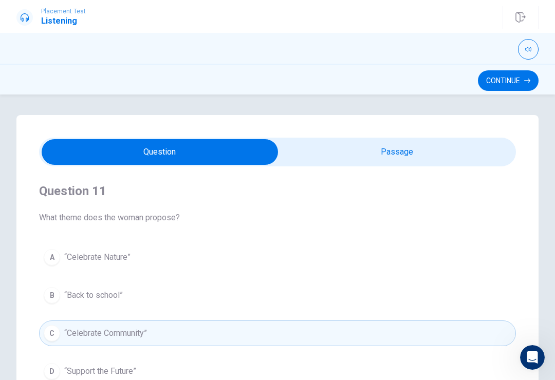
scroll to position [0, 0]
click at [533, 83] on button "Continue" at bounding box center [508, 80] width 61 height 21
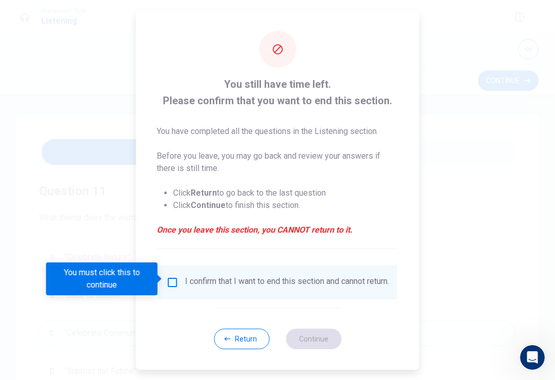
click at [301, 279] on div "I confirm that I want to end this section and cannot return." at bounding box center [287, 283] width 204 height 12
click at [170, 282] on input "You must click this to continue" at bounding box center [173, 283] width 12 height 12
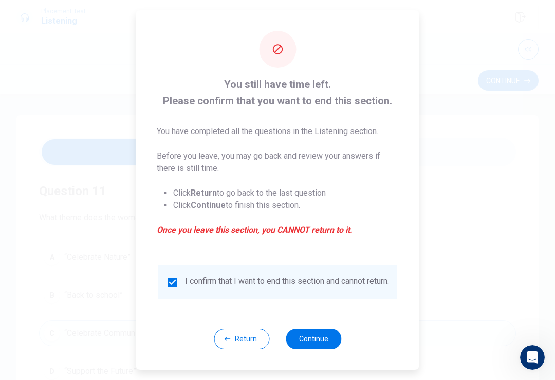
click at [310, 349] on button "Continue" at bounding box center [314, 339] width 56 height 21
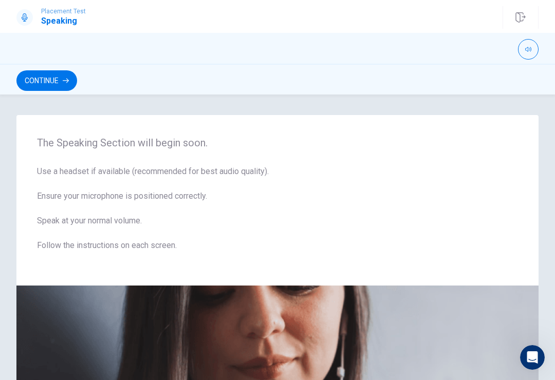
scroll to position [-1, 0]
click at [37, 73] on button "Continue" at bounding box center [46, 80] width 61 height 21
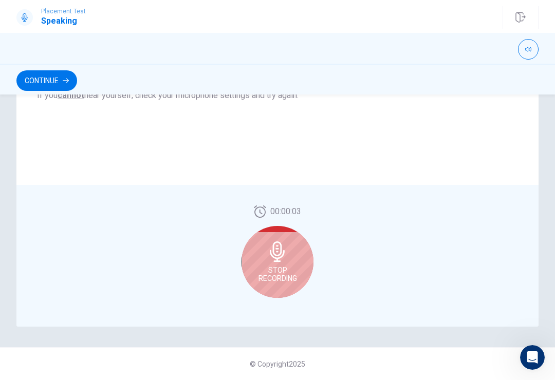
scroll to position [236, 0]
click at [302, 260] on div "Stop Recording" at bounding box center [278, 262] width 72 height 72
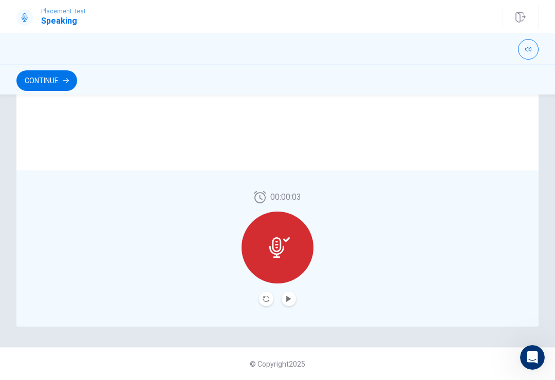
click at [263, 259] on div at bounding box center [278, 248] width 72 height 72
click at [294, 304] on button "Play Audio" at bounding box center [289, 299] width 14 height 14
click at [257, 300] on div "00:00:03" at bounding box center [278, 248] width 72 height 115
click at [256, 289] on div "00:00:03" at bounding box center [278, 248] width 72 height 115
click at [264, 245] on div at bounding box center [278, 248] width 72 height 72
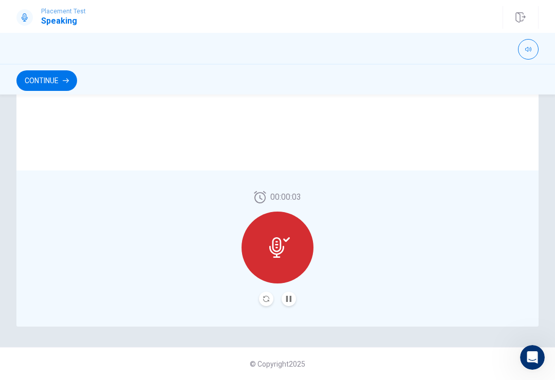
click at [286, 302] on icon "Pause Audio" at bounding box center [288, 299] width 5 height 6
click at [53, 66] on div "Continue" at bounding box center [277, 79] width 555 height 31
click at [61, 77] on button "Continue" at bounding box center [46, 80] width 61 height 21
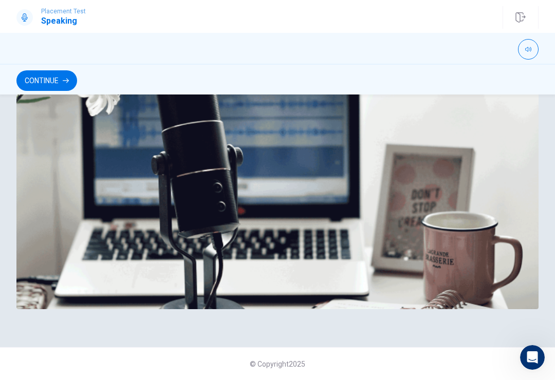
scroll to position [267, 0]
click at [33, 75] on button "Continue" at bounding box center [46, 80] width 61 height 21
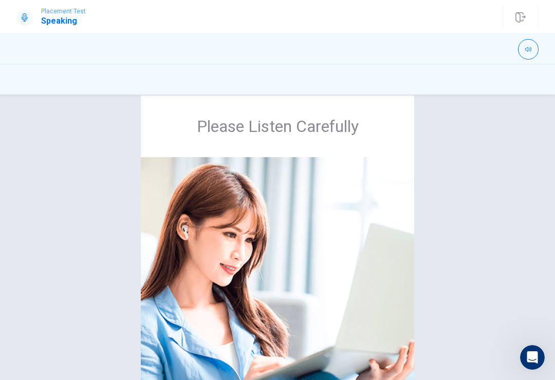
scroll to position [20, 0]
click at [528, 47] on icon "button" at bounding box center [528, 49] width 6 height 6
type input "1"
click at [516, 181] on div "Please Listen Carefully" at bounding box center [277, 267] width 555 height 344
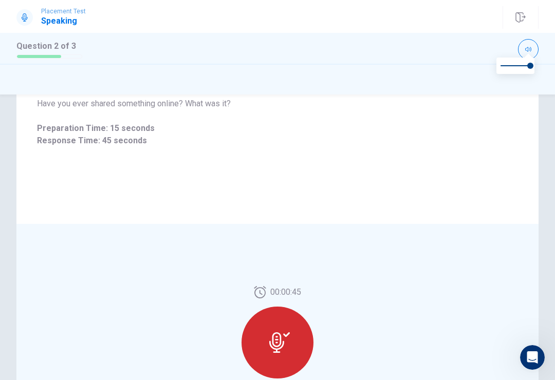
scroll to position [107, 0]
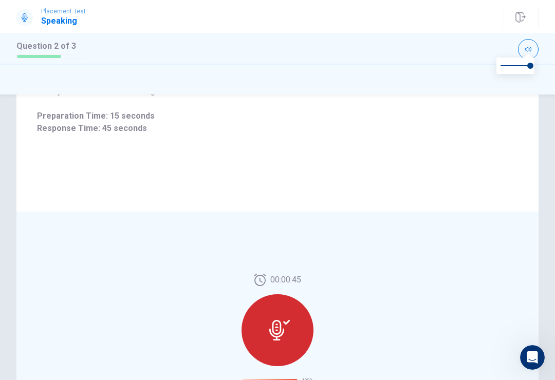
click at [299, 333] on div at bounding box center [278, 331] width 72 height 72
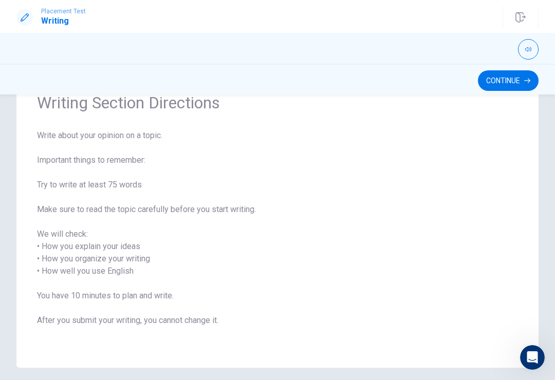
scroll to position [62, 0]
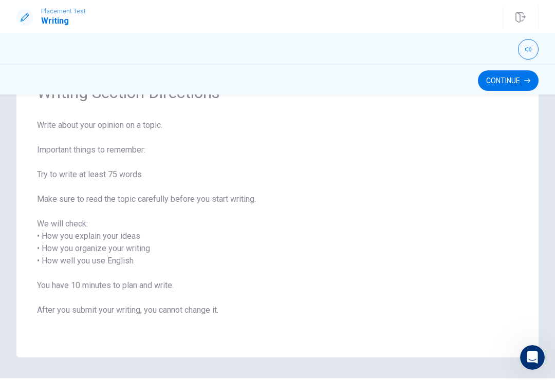
click at [519, 82] on button "Continue" at bounding box center [508, 80] width 61 height 21
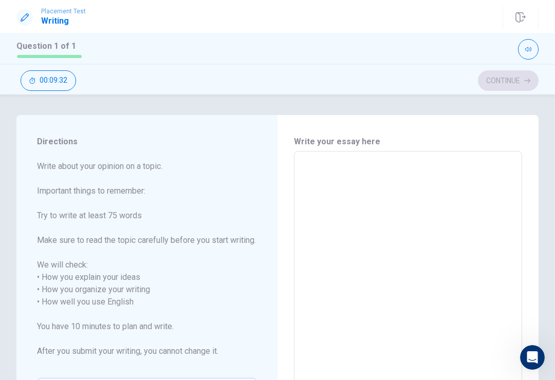
scroll to position [0, 0]
click at [407, 169] on textarea at bounding box center [408, 302] width 214 height 285
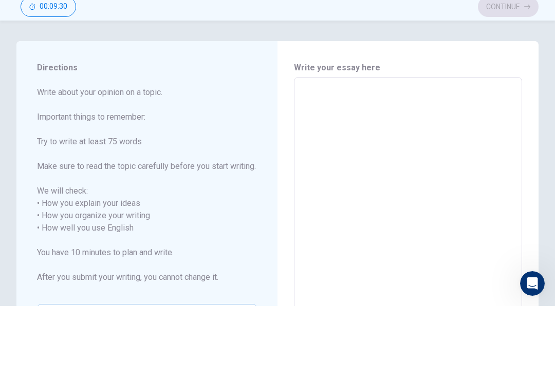
type textarea "T"
type textarea "x"
type textarea "Th"
type textarea "x"
type textarea "Tha"
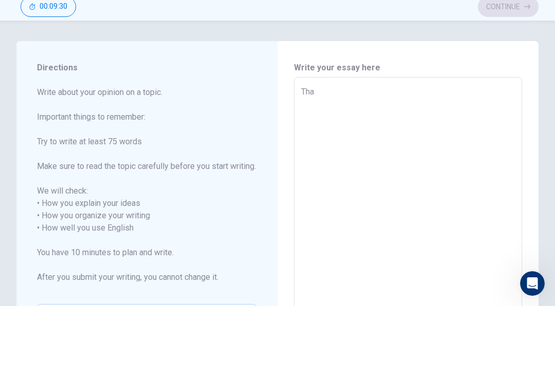
type textarea "x"
type textarea "That"
type textarea "x"
type textarea "That"
type textarea "x"
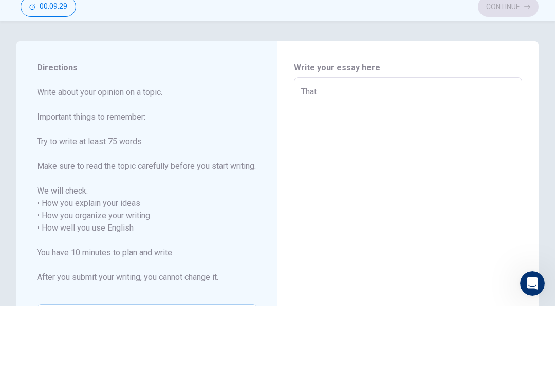
type textarea "That t"
type textarea "x"
type textarea "That ti"
type textarea "x"
type textarea "That [PERSON_NAME]"
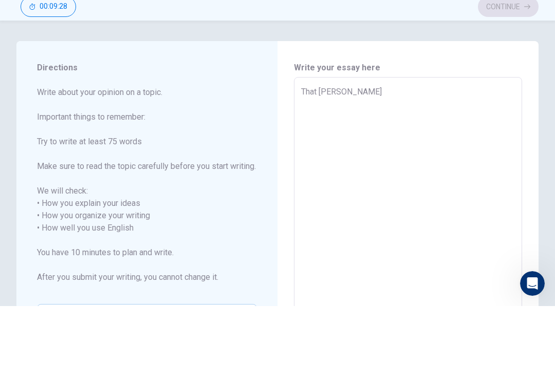
type textarea "x"
type textarea "That time"
type textarea "x"
type textarea "That time"
type textarea "x"
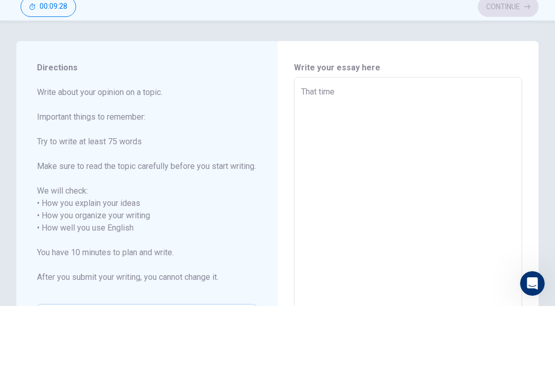
type textarea "That time w"
type textarea "x"
type textarea "That time wh"
type textarea "x"
type textarea "That time whe"
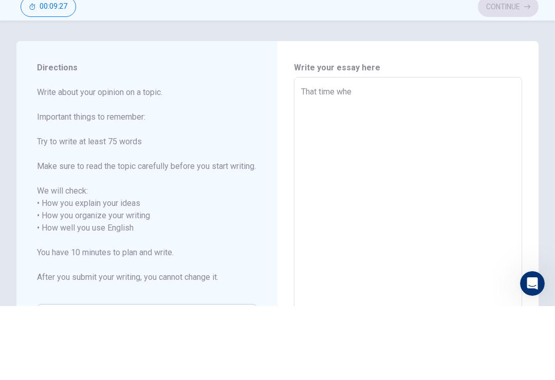
type textarea "x"
type textarea "That time when"
type textarea "x"
type textarea "That time when"
type textarea "x"
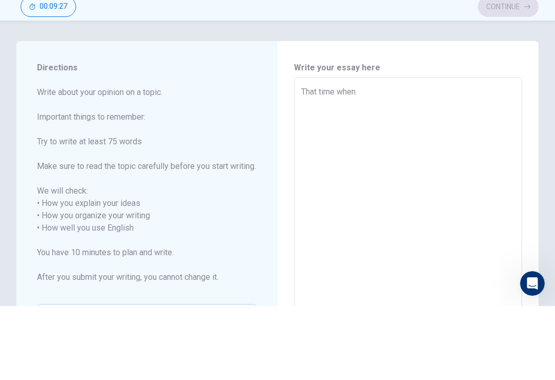
type textarea "That time when i"
type textarea "x"
type textarea "That time when i"
type textarea "x"
type textarea "That time when i w"
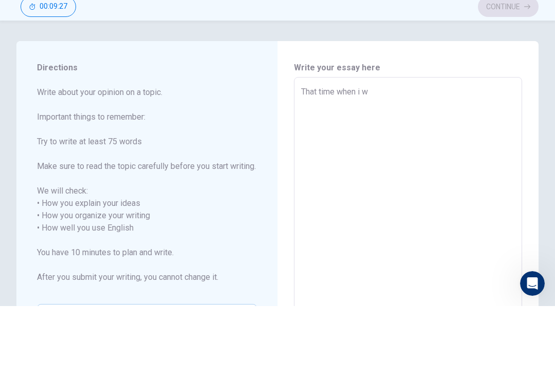
type textarea "x"
type textarea "That time when i wa"
type textarea "x"
type textarea "That time when i was"
type textarea "x"
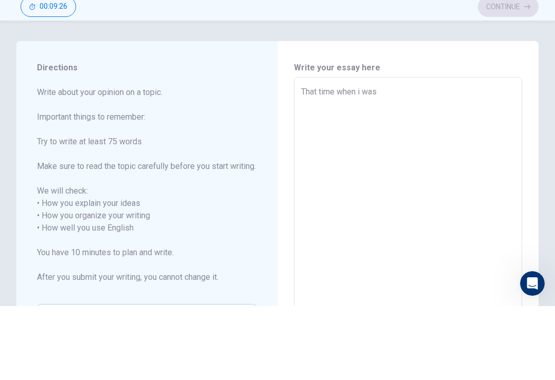
type textarea "That time when i wa"
type textarea "x"
type textarea "That time when i w"
type textarea "x"
type textarea "That time when i"
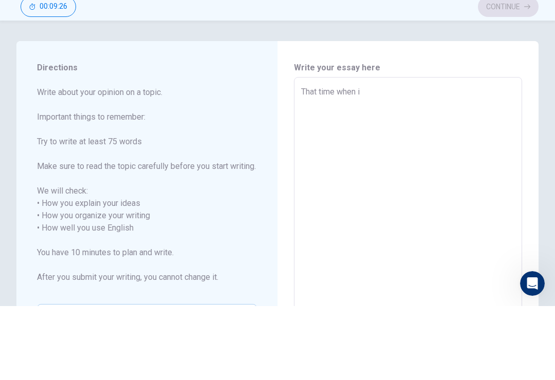
type textarea "x"
type textarea "That time when i"
type textarea "x"
type textarea "That time when"
type textarea "x"
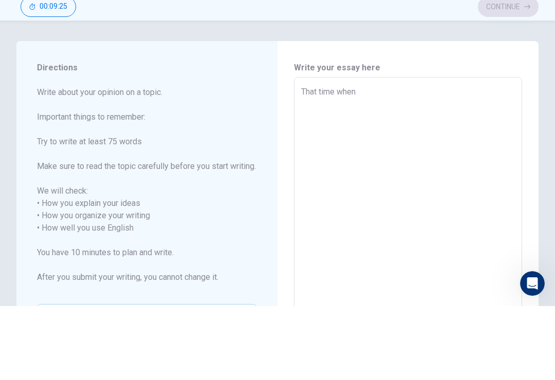
type textarea "That time when I"
type textarea "x"
type textarea "That time when I"
type textarea "x"
type textarea "That time when I w"
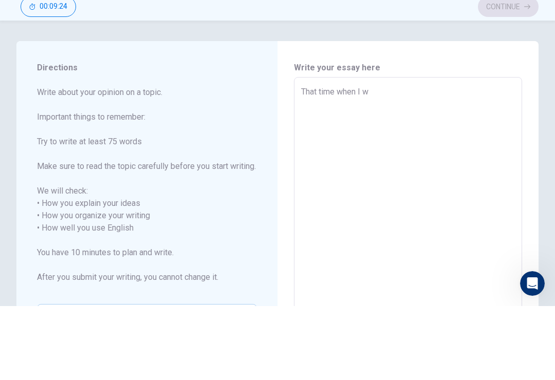
type textarea "x"
type textarea "That time when I wa"
type textarea "x"
type textarea "That time when I was"
type textarea "x"
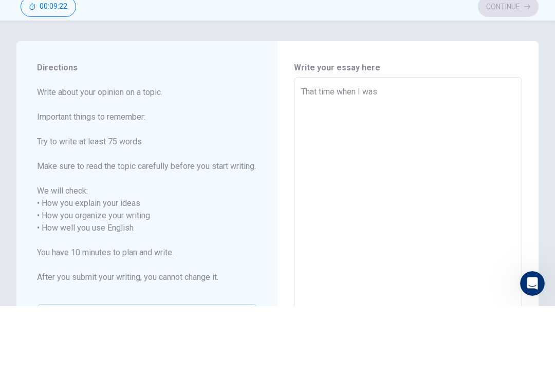
type textarea "That time when I was"
type textarea "x"
type textarea "That time when I was 9"
type textarea "x"
type textarea "That time when I was 9"
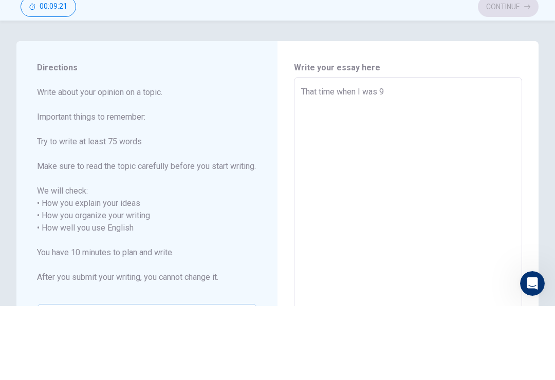
type textarea "x"
type textarea "That time when I was 9 l"
type textarea "x"
type textarea "That time when I was 9 le"
type textarea "x"
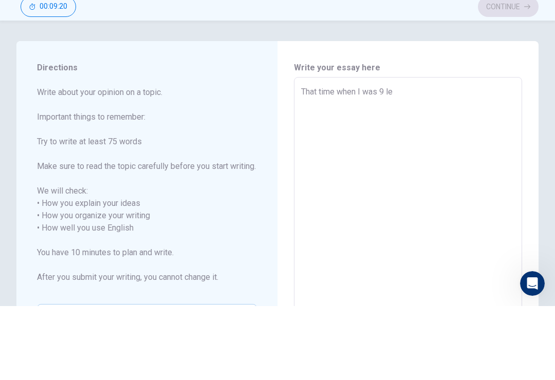
type textarea "That time when I was 9 lea"
type textarea "x"
type textarea "That time when I was 9 leay"
type textarea "x"
type textarea "That time when I was 9 lea"
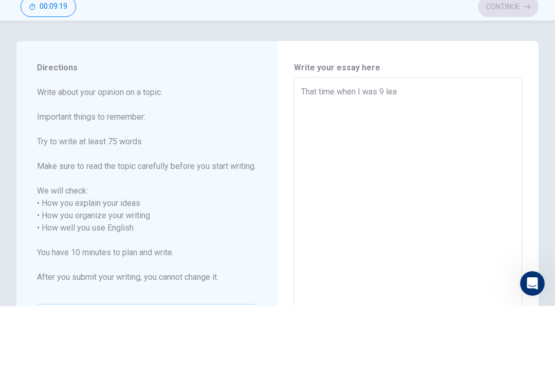
type textarea "x"
type textarea "That time when I was 9 le"
type textarea "x"
type textarea "That time when I was 9 l"
type textarea "x"
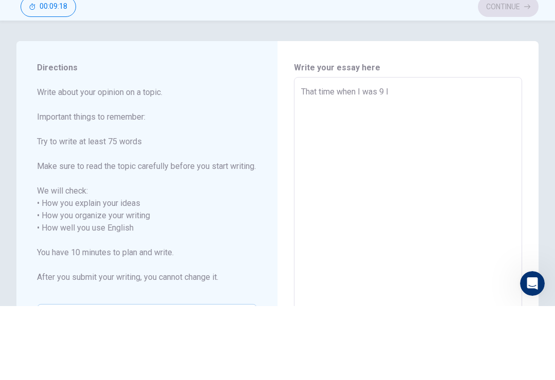
type textarea "That time when I was 9"
type textarea "x"
type textarea "That time when I was 9 y"
type textarea "x"
type textarea "That time when I was 9 ye"
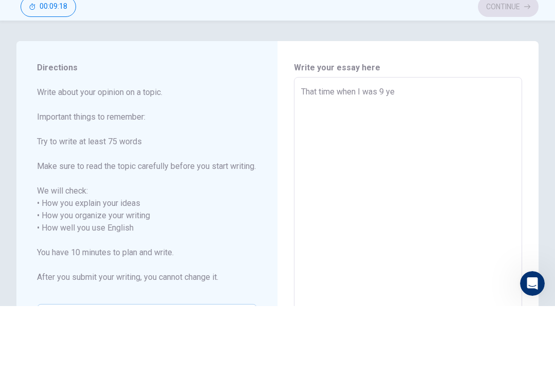
type textarea "x"
type textarea "That time when I was 9 yea"
type textarea "x"
type textarea "That time when I was 9 year"
type textarea "x"
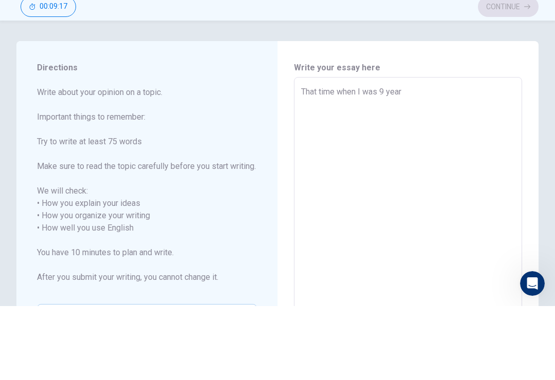
type textarea "That time when I was 9 years"
type textarea "x"
type textarea "That time when I was 9 years"
type textarea "x"
type textarea "That time when I was [DEMOGRAPHIC_DATA]"
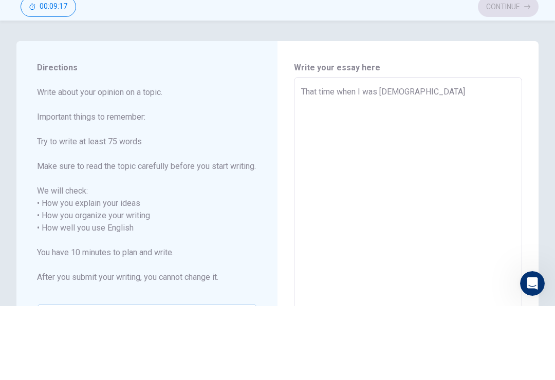
type textarea "x"
type textarea "That time when I was 9 years ol"
type textarea "x"
type textarea "That time when I was [DEMOGRAPHIC_DATA]"
type textarea "x"
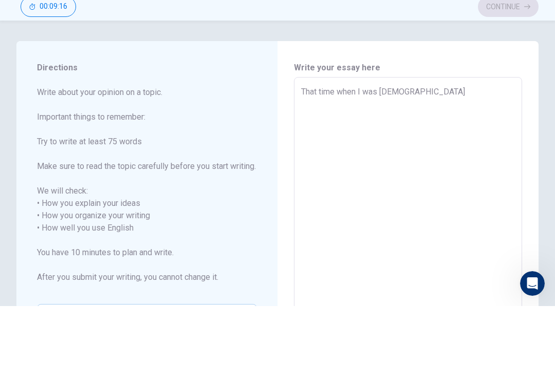
type textarea "That time when I was [DEMOGRAPHIC_DATA]"
type textarea "x"
type textarea "That time when I was [DEMOGRAPHIC_DATA] i"
type textarea "x"
type textarea "That time when I was [DEMOGRAPHIC_DATA] im"
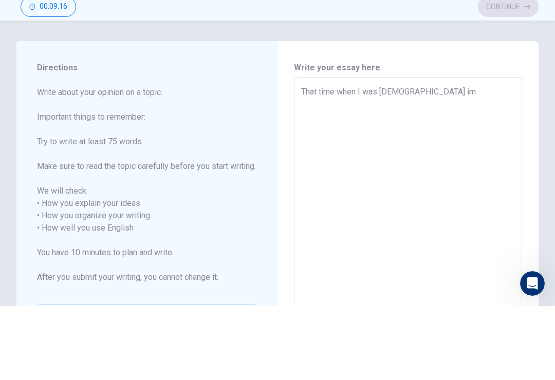
type textarea "x"
type textarea "That time when I was [DEMOGRAPHIC_DATA] i"
type textarea "x"
type textarea "That time when I was [DEMOGRAPHIC_DATA]"
type textarea "x"
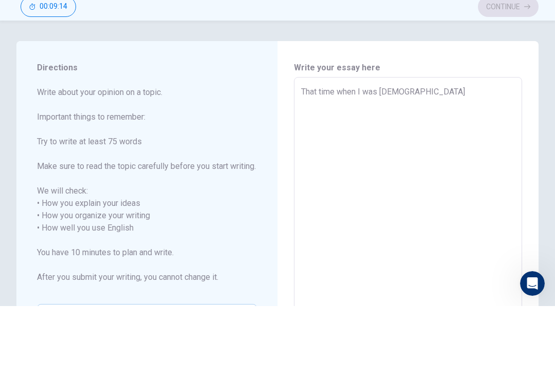
type textarea "That time when I was [DEMOGRAPHIC_DATA] I"
type textarea "x"
type textarea "That time when I was [DEMOGRAPHIC_DATA] I"
type textarea "x"
type textarea "That time when I was [DEMOGRAPHIC_DATA] I m"
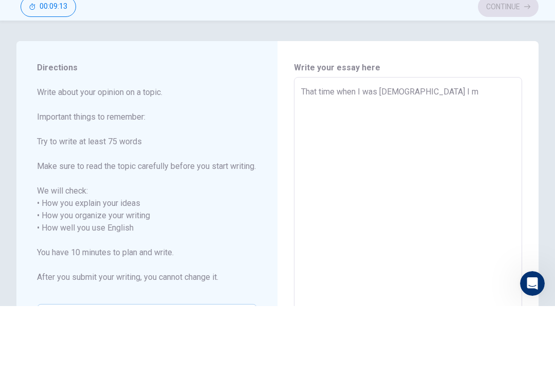
type textarea "x"
type textarea "That time when I was [DEMOGRAPHIC_DATA] I mo"
type textarea "x"
type textarea "That time when I was [DEMOGRAPHIC_DATA] I mov"
type textarea "x"
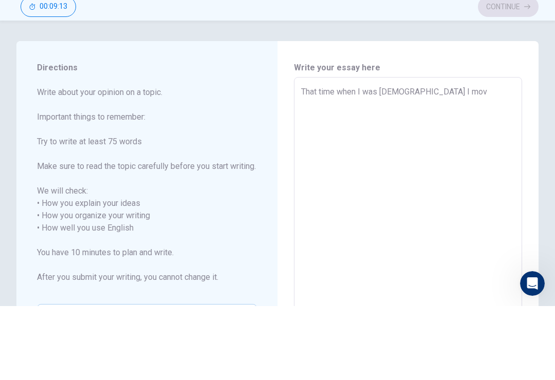
type textarea "That time when I was [DEMOGRAPHIC_DATA] I move"
type textarea "x"
type textarea "That time when I was [DEMOGRAPHIC_DATA] I moved"
type textarea "x"
type textarea "That time when I was [DEMOGRAPHIC_DATA] I moved"
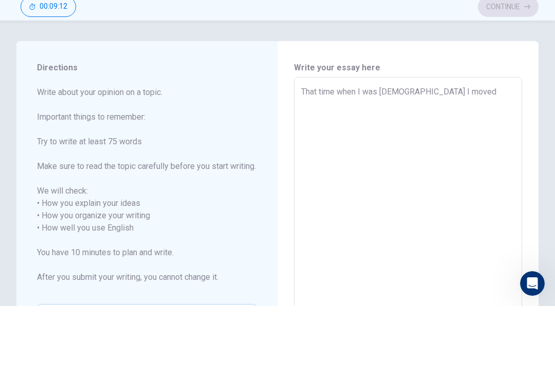
type textarea "x"
type textarea "That time when I was [DEMOGRAPHIC_DATA] I moved s"
type textarea "x"
type textarea "That time when I was [DEMOGRAPHIC_DATA] I moved sc"
type textarea "x"
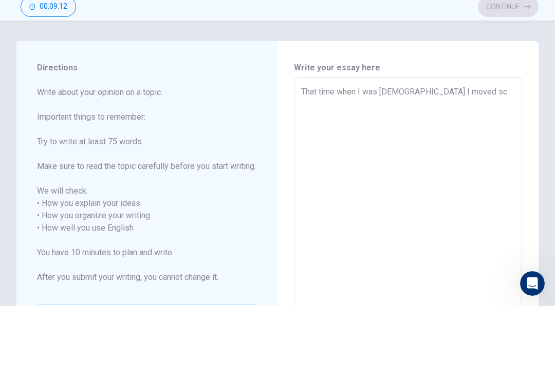
type textarea "That time when I was [DEMOGRAPHIC_DATA] I moved sch"
type textarea "x"
type textarea "That time when I was [DEMOGRAPHIC_DATA] I moved scho"
type textarea "x"
type textarea "That time when I was [DEMOGRAPHIC_DATA] I moved schoo"
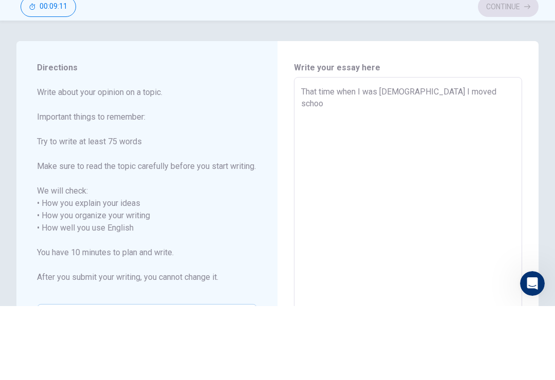
type textarea "x"
type textarea "That time when I was [DEMOGRAPHIC_DATA] I moved school"
type textarea "x"
type textarea "That time when I was [DEMOGRAPHIC_DATA] I moved school"
type textarea "x"
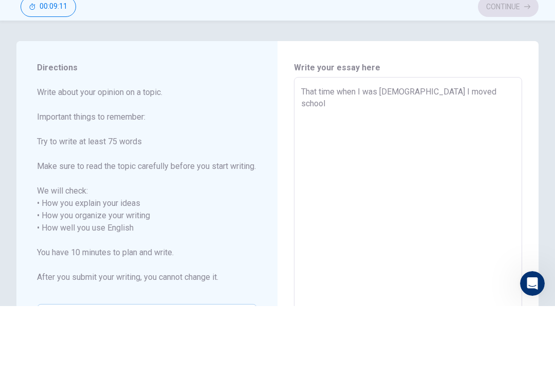
type textarea "That time when I was [DEMOGRAPHIC_DATA] I moved school t"
type textarea "x"
type textarea "That time when I was [DEMOGRAPHIC_DATA] I moved school to"
type textarea "x"
type textarea "That time when I was [DEMOGRAPHIC_DATA] I moved school to"
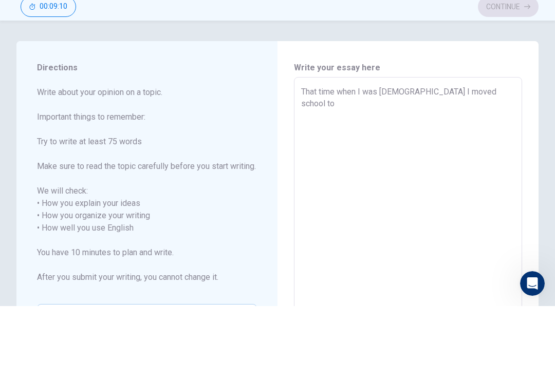
type textarea "x"
type textarea "That time when I was [DEMOGRAPHIC_DATA] I moved school to I"
type textarea "x"
type textarea "That time when I was [DEMOGRAPHIC_DATA] I moved school to IC"
type textarea "x"
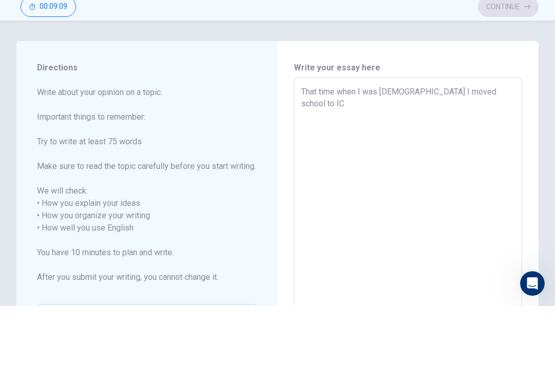
type textarea "That time when I was [DEMOGRAPHIC_DATA] I moved school to ICS"
type textarea "x"
type textarea "That time when I was [DEMOGRAPHIC_DATA] I moved school to ICSN"
type textarea "x"
type textarea "That time when I was [DEMOGRAPHIC_DATA] I moved school to ICSN"
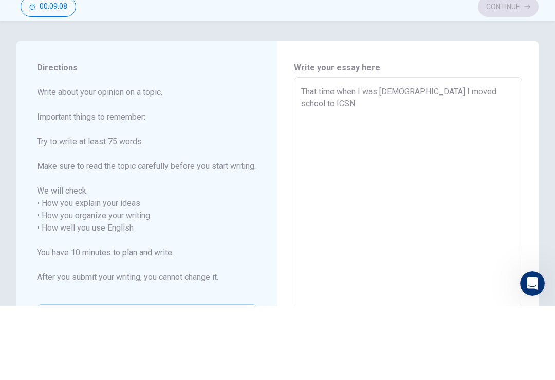
type textarea "x"
type textarea "That time when I was [DEMOGRAPHIC_DATA] I moved school to ICSN b"
type textarea "x"
type textarea "That time when I was [DEMOGRAPHIC_DATA] I moved school to ICSN be"
type textarea "x"
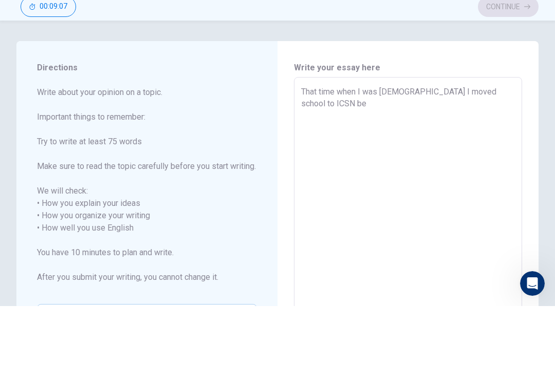
type textarea "That time when I was [DEMOGRAPHIC_DATA] I moved school to ICSN bec"
type textarea "x"
type textarea "That time when I was [DEMOGRAPHIC_DATA] I moved school to ICSN beca"
type textarea "x"
type textarea "That time when I was [DEMOGRAPHIC_DATA] I moved school to ICSN becau"
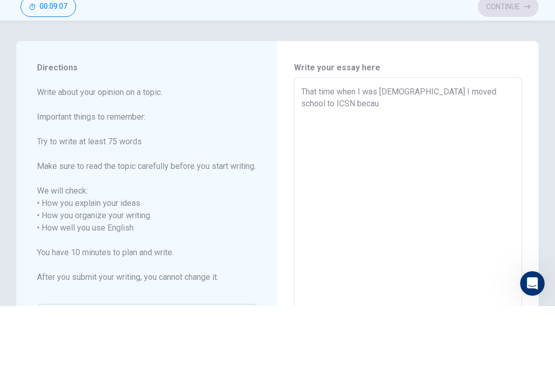
type textarea "x"
type textarea "That time when I was [DEMOGRAPHIC_DATA] I moved school to ICSN becaus"
type textarea "x"
type textarea "That time when I was [DEMOGRAPHIC_DATA] I moved school to ICSN because"
type textarea "x"
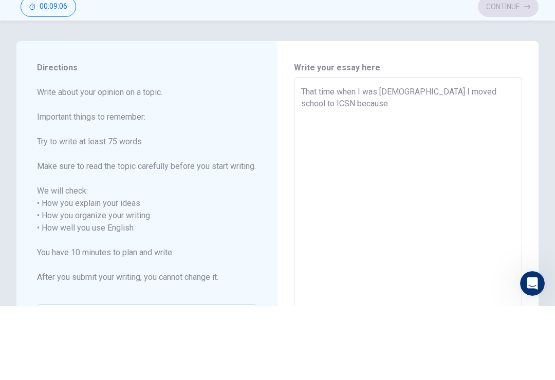
type textarea "That time when I was [DEMOGRAPHIC_DATA] I moved school to ICSN because"
type textarea "x"
type textarea "That time when I was [DEMOGRAPHIC_DATA] I moved school to ICSN because"
type textarea "x"
type textarea "That time when I was [DEMOGRAPHIC_DATA] I moved school to ICSN becaus"
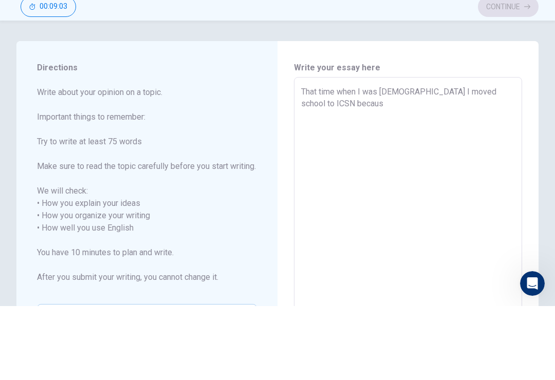
type textarea "x"
type textarea "That time when I was [DEMOGRAPHIC_DATA] I moved school to ICSN becau"
type textarea "x"
type textarea "That time when I was [DEMOGRAPHIC_DATA] I moved school to ICSN beca"
type textarea "x"
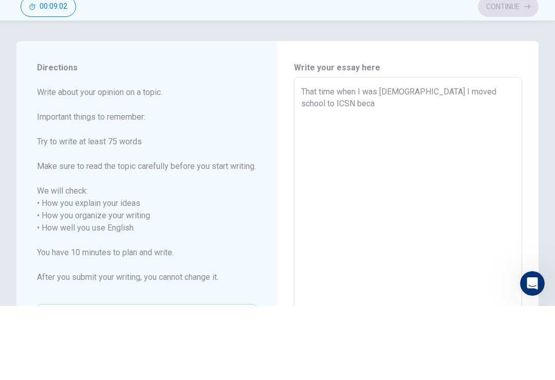
type textarea "That time when I was [DEMOGRAPHIC_DATA] I moved school to ICSN bec"
type textarea "x"
type textarea "That time when I was [DEMOGRAPHIC_DATA] I moved school to ICSN be"
type textarea "x"
type textarea "That time when I was [DEMOGRAPHIC_DATA] I moved school to ICSN b"
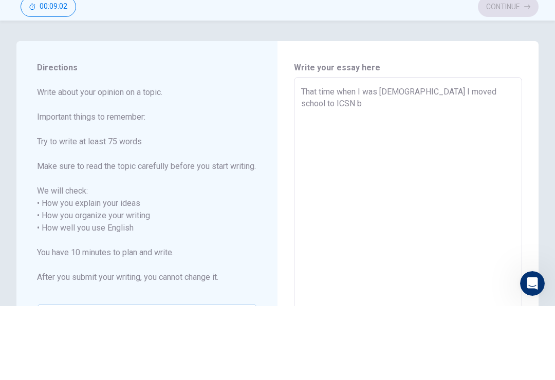
type textarea "x"
type textarea "That time when I was [DEMOGRAPHIC_DATA] I moved school to ICSN"
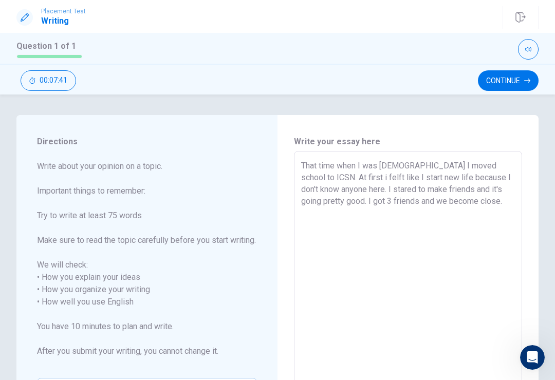
click at [454, 204] on textarea "That time when I was [DEMOGRAPHIC_DATA] I moved school to ICSN. At first i felf…" at bounding box center [408, 302] width 214 height 285
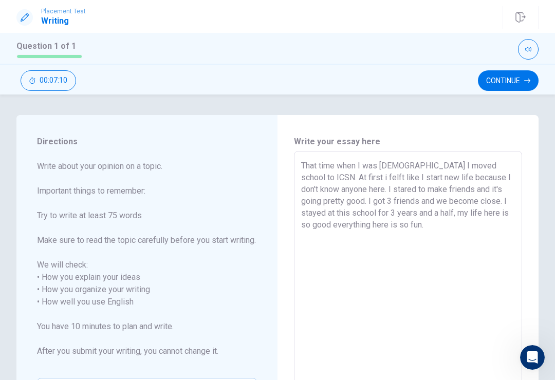
click at [417, 231] on textarea "That time when I was [DEMOGRAPHIC_DATA] I moved school to ICSN. At first i felf…" at bounding box center [408, 302] width 214 height 285
click at [531, 83] on button "Continue" at bounding box center [508, 80] width 61 height 21
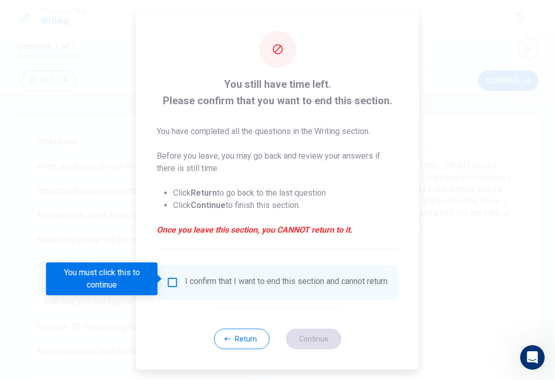
click at [173, 285] on input "You must click this to continue" at bounding box center [173, 283] width 12 height 12
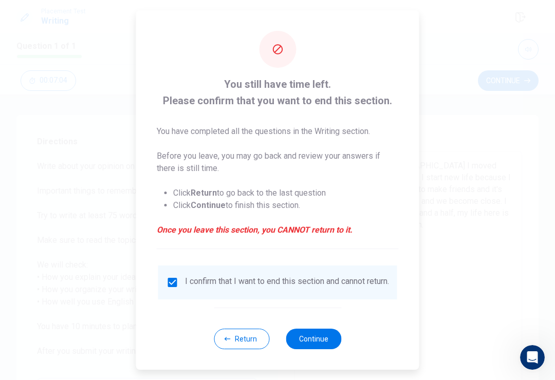
click at [312, 342] on button "Continue" at bounding box center [314, 339] width 56 height 21
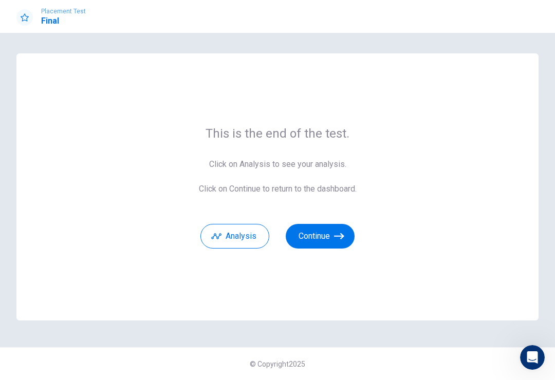
click at [211, 240] on button "Analysis" at bounding box center [234, 236] width 69 height 25
